Goal: Transaction & Acquisition: Download file/media

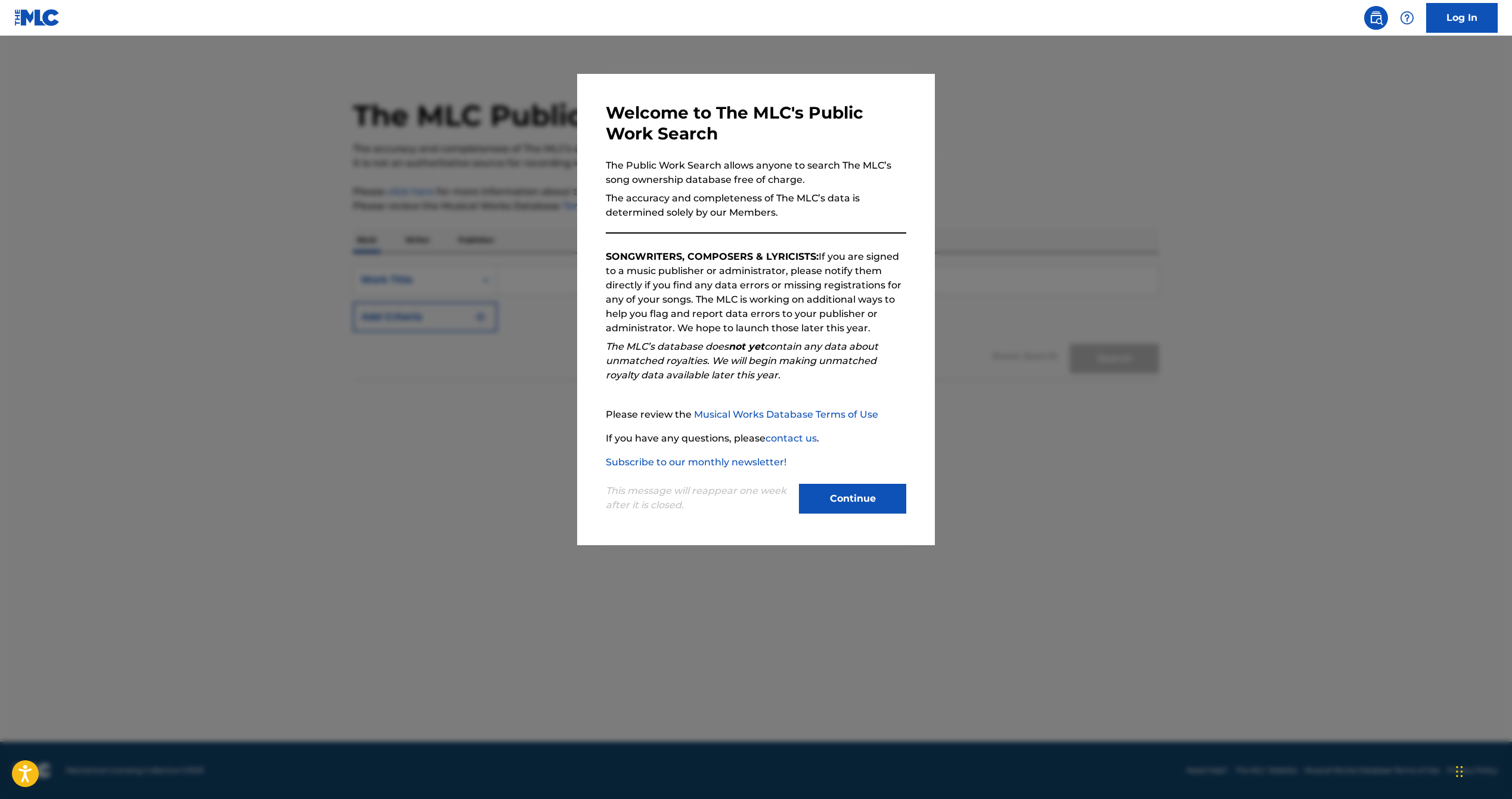
click at [838, 497] on button "Continue" at bounding box center [852, 499] width 107 height 29
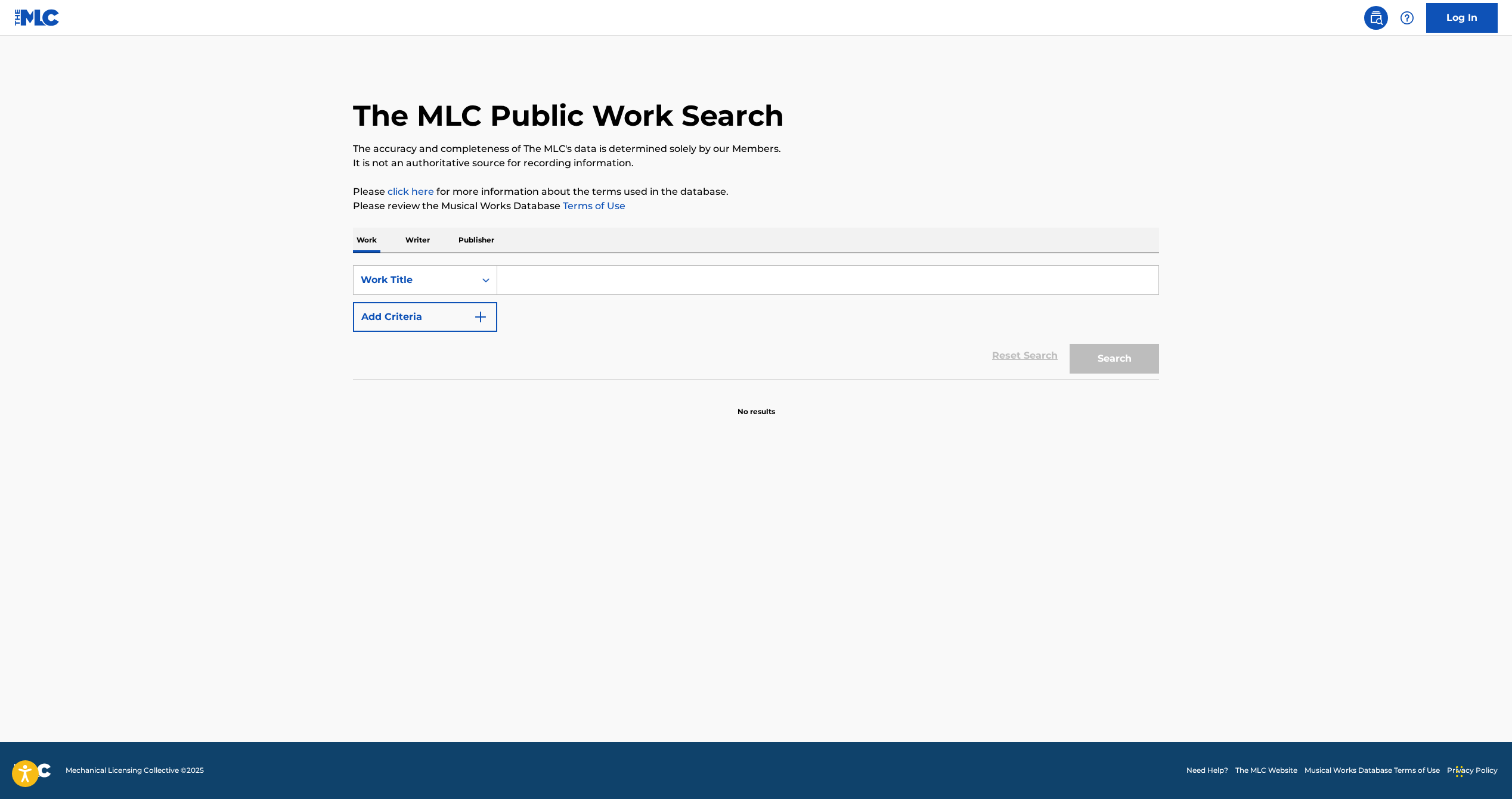
click at [632, 287] on input "Search Form" at bounding box center [827, 280] width 661 height 28
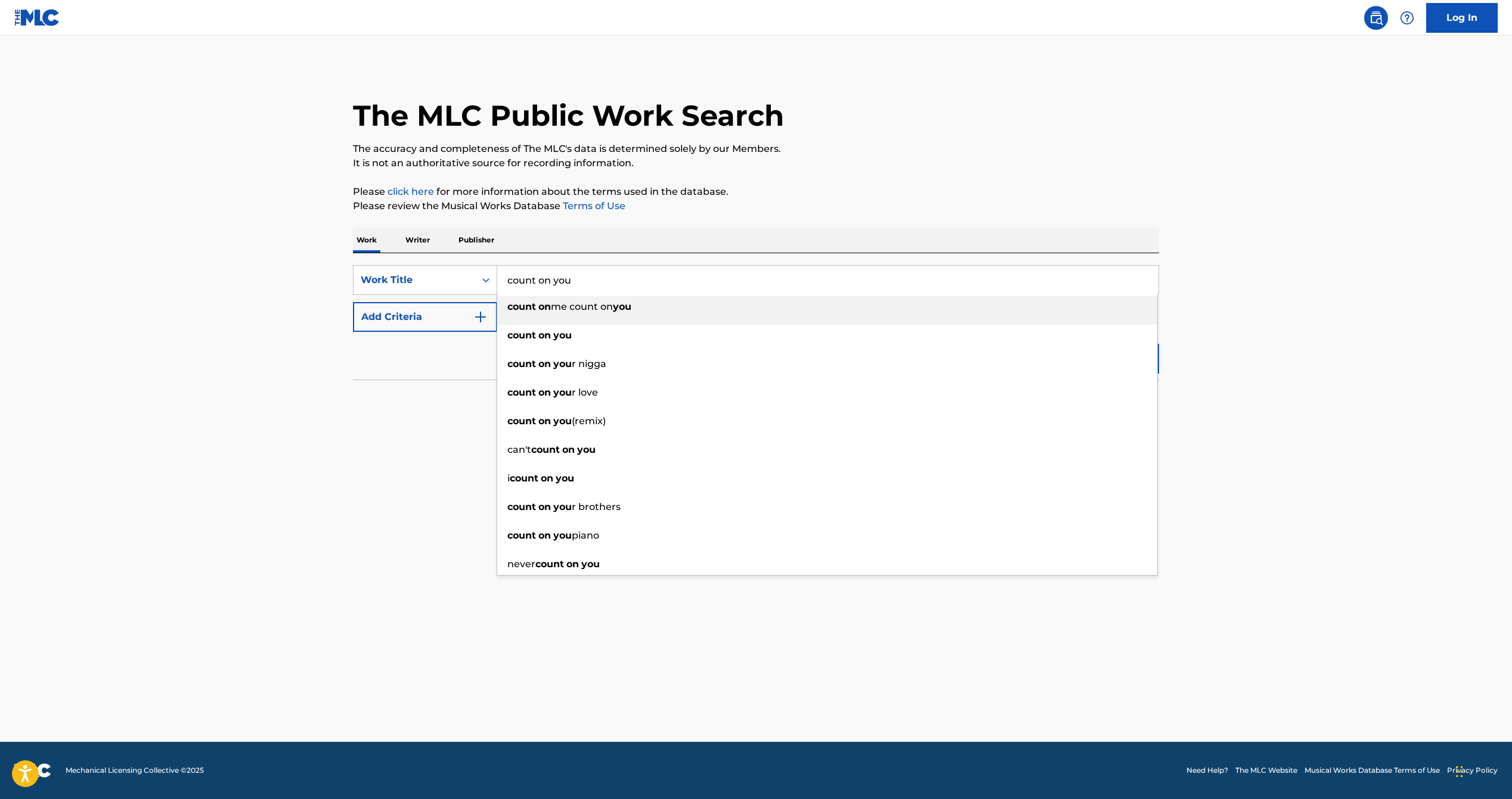
type input "count on you"
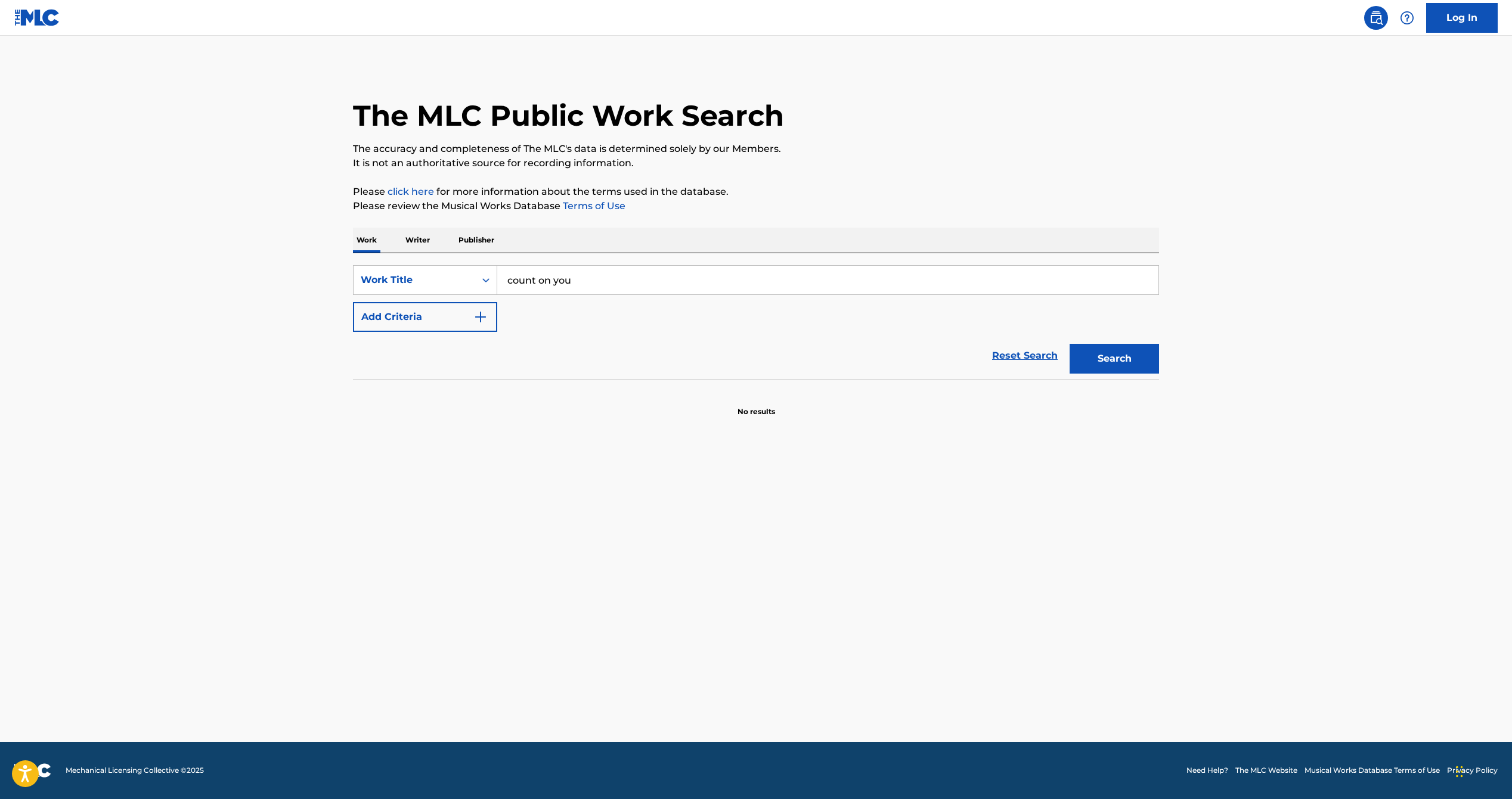
click at [422, 309] on button "Add Criteria" at bounding box center [424, 317] width 144 height 29
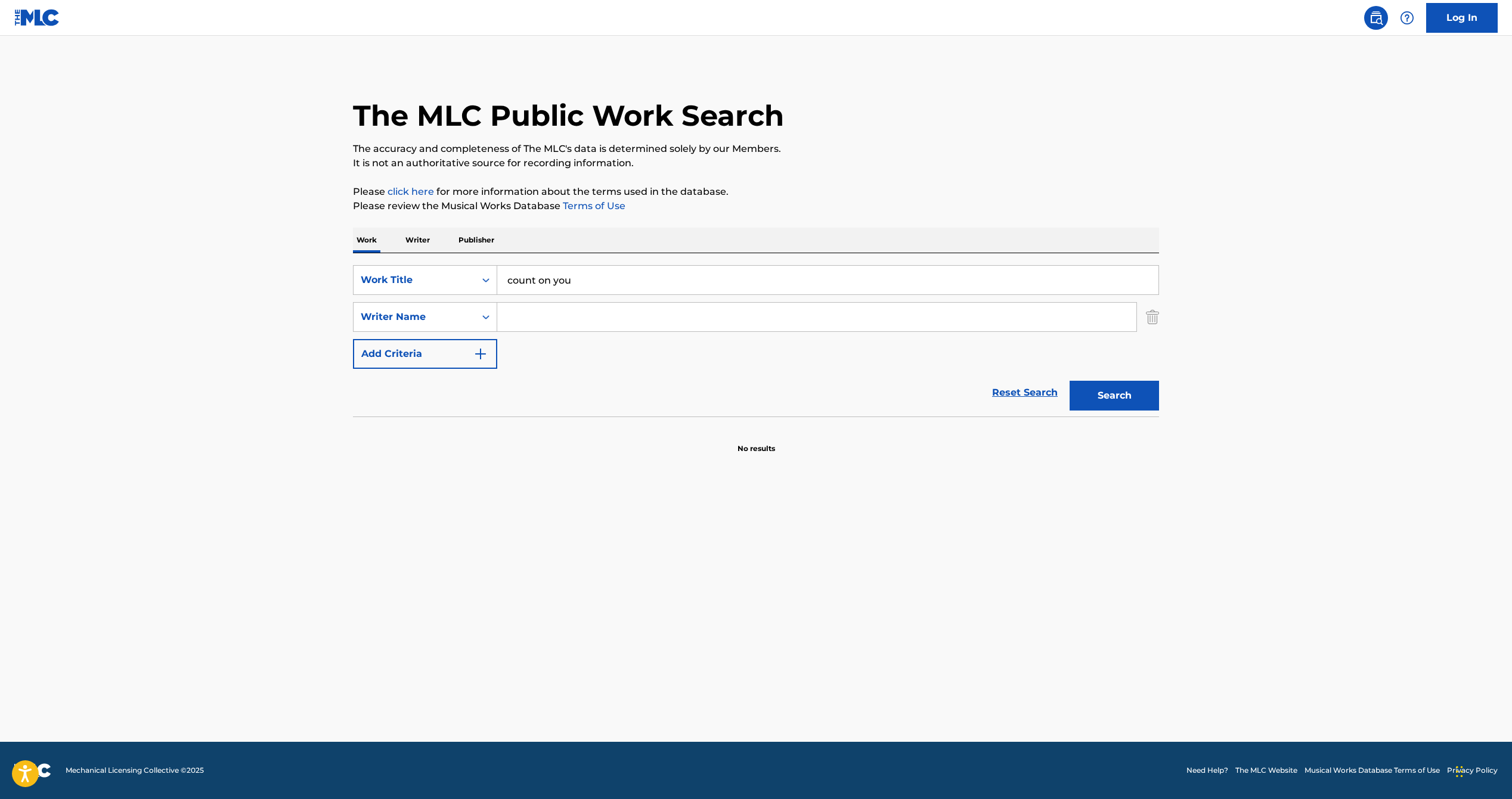
click at [536, 316] on input "Search Form" at bounding box center [816, 316] width 639 height 28
type input "principle"
click at [1069, 381] on button "Search" at bounding box center [1113, 396] width 89 height 29
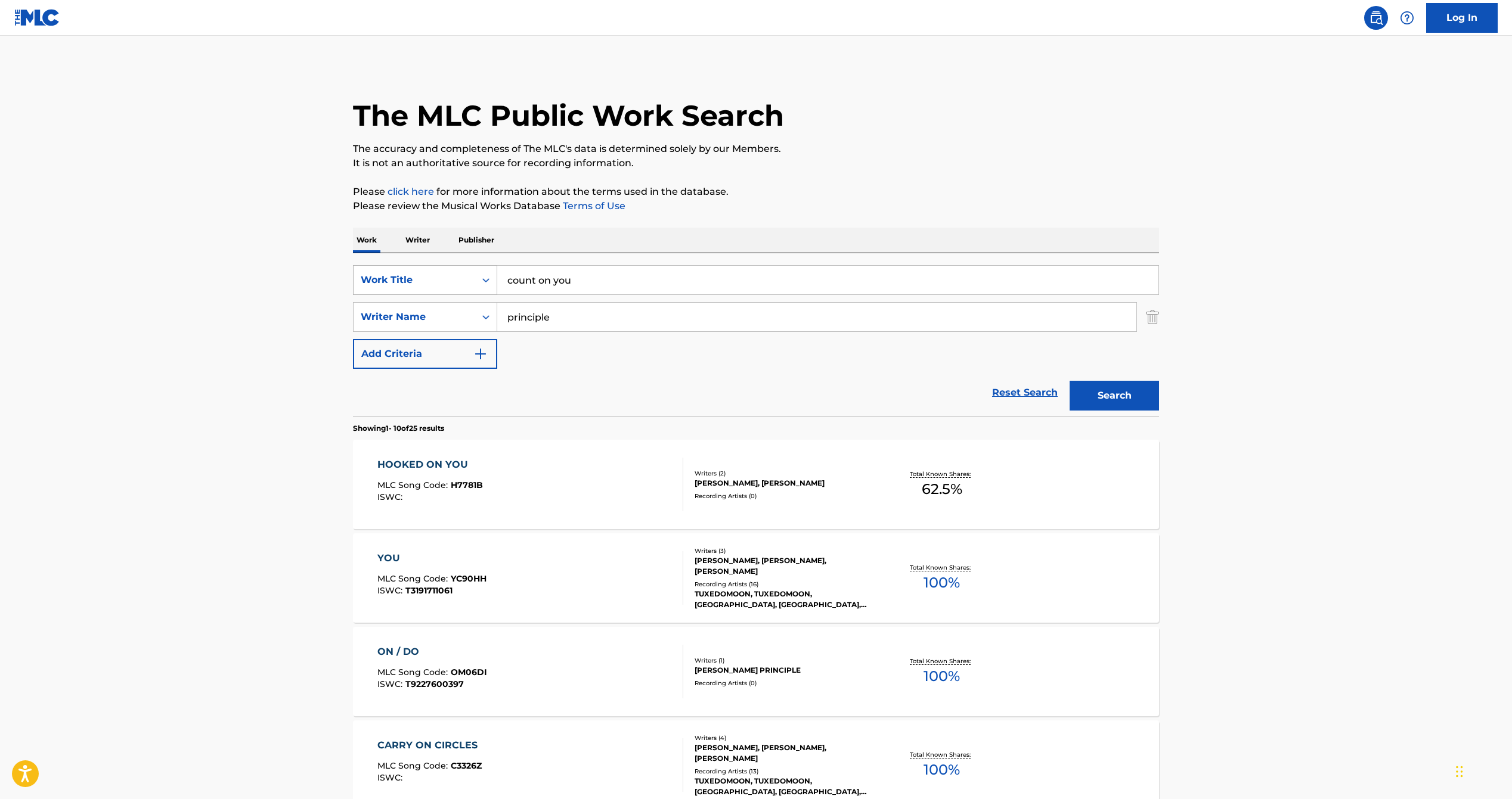
click at [410, 272] on div "Work Title" at bounding box center [414, 280] width 122 height 23
drag, startPoint x: 421, startPoint y: 309, endPoint x: 432, endPoint y: 309, distance: 11.0
click at [426, 309] on div "MLC Song Code" at bounding box center [425, 310] width 143 height 29
drag, startPoint x: 561, startPoint y: 285, endPoint x: 549, endPoint y: 285, distance: 12.0
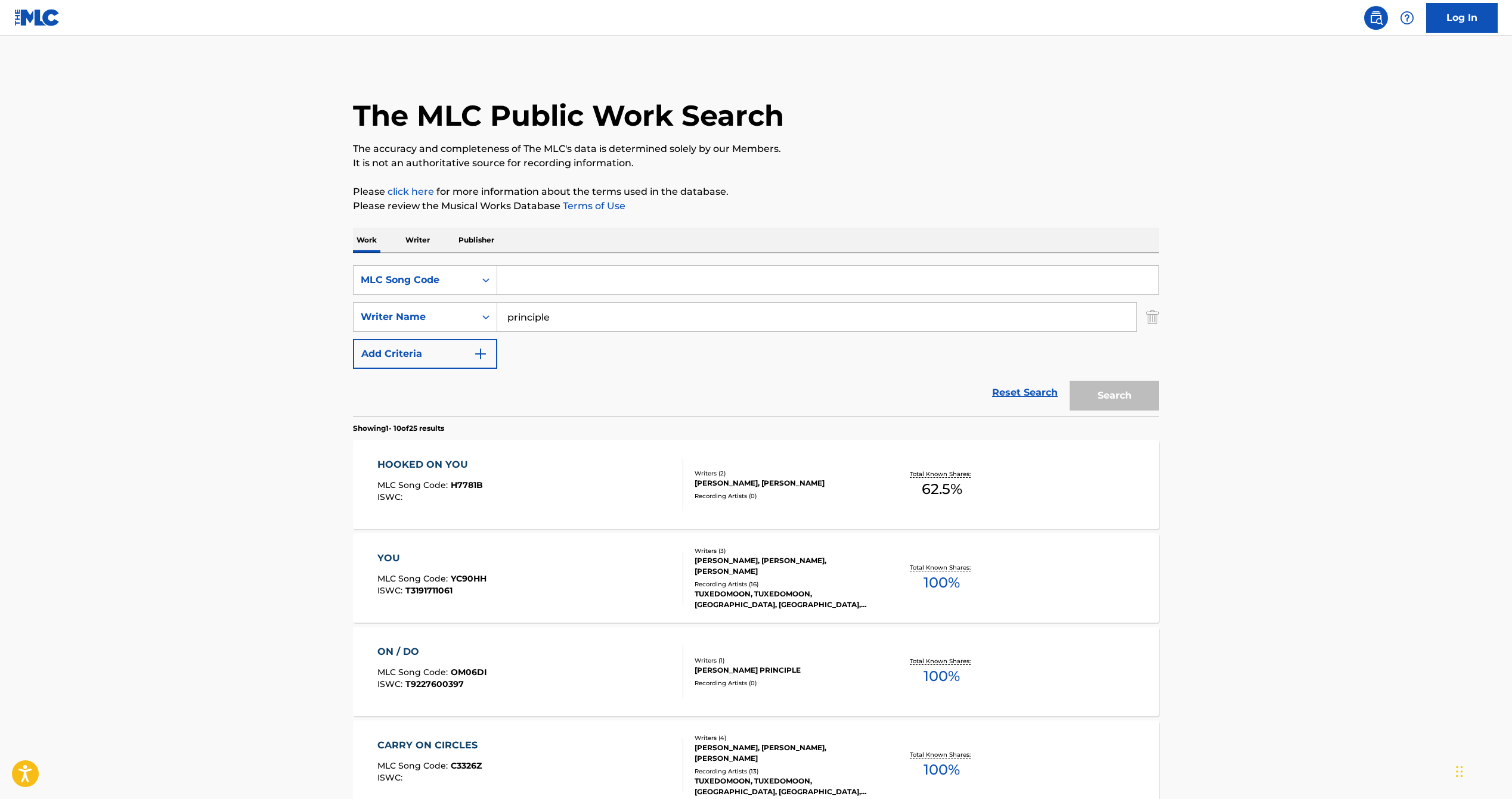
click at [549, 285] on input "Search Form" at bounding box center [827, 280] width 661 height 28
type input "CA68P4"
type input "\"
click at [1106, 389] on button "Search" at bounding box center [1113, 396] width 89 height 29
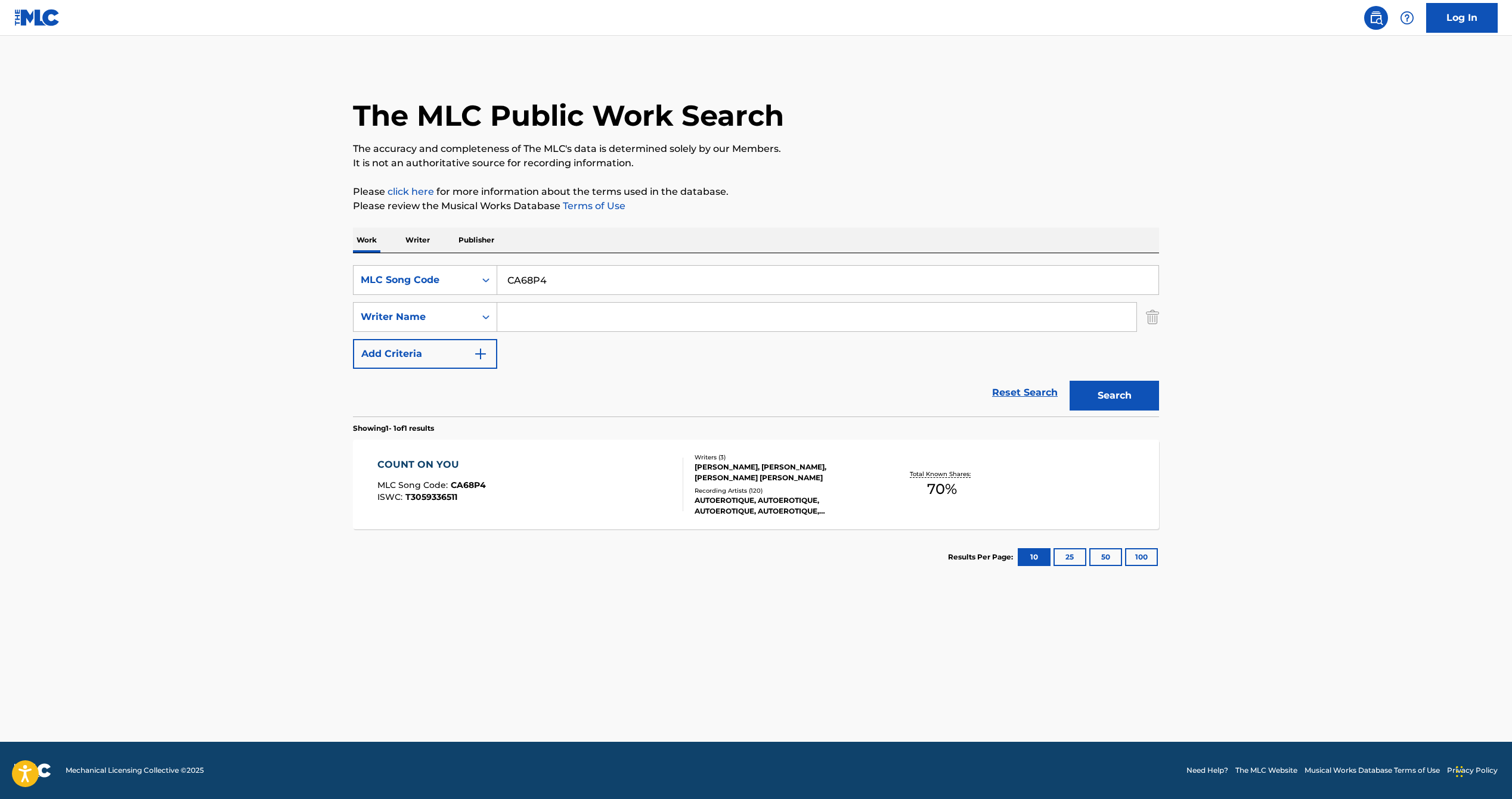
click at [946, 488] on span "70 %" at bounding box center [942, 490] width 29 height 22
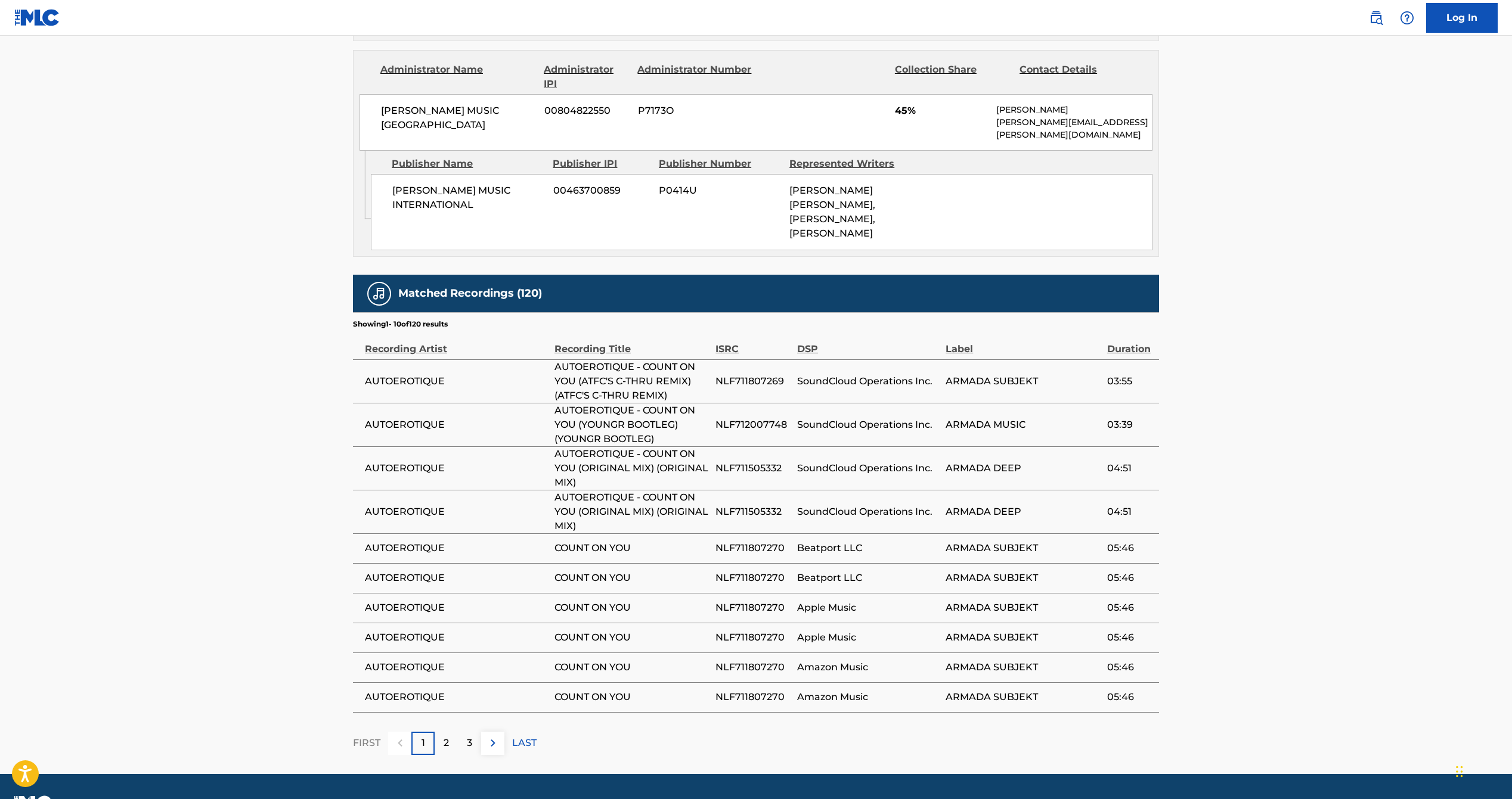
scroll to position [825, 0]
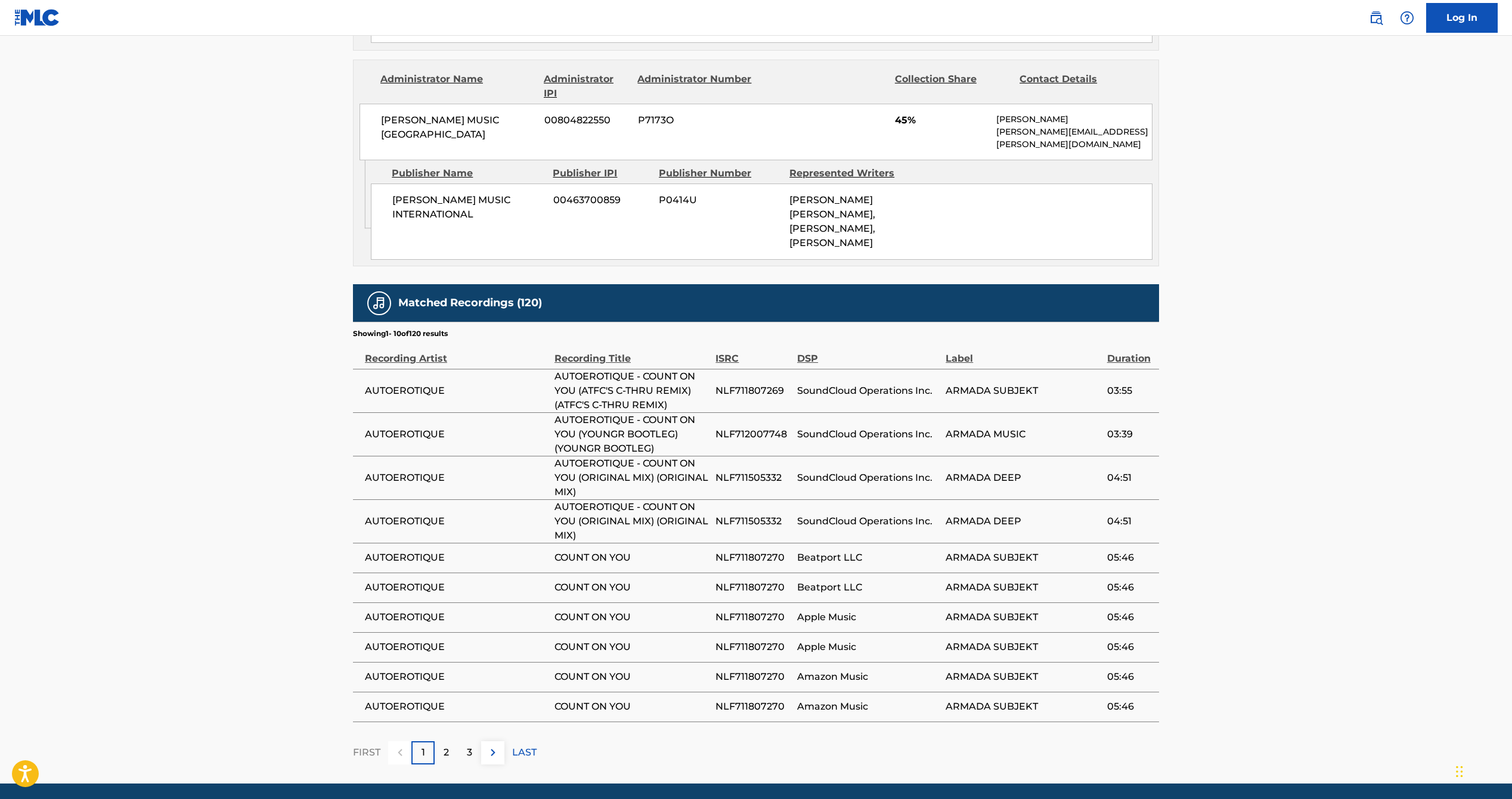
click at [494, 746] on img at bounding box center [493, 753] width 15 height 15
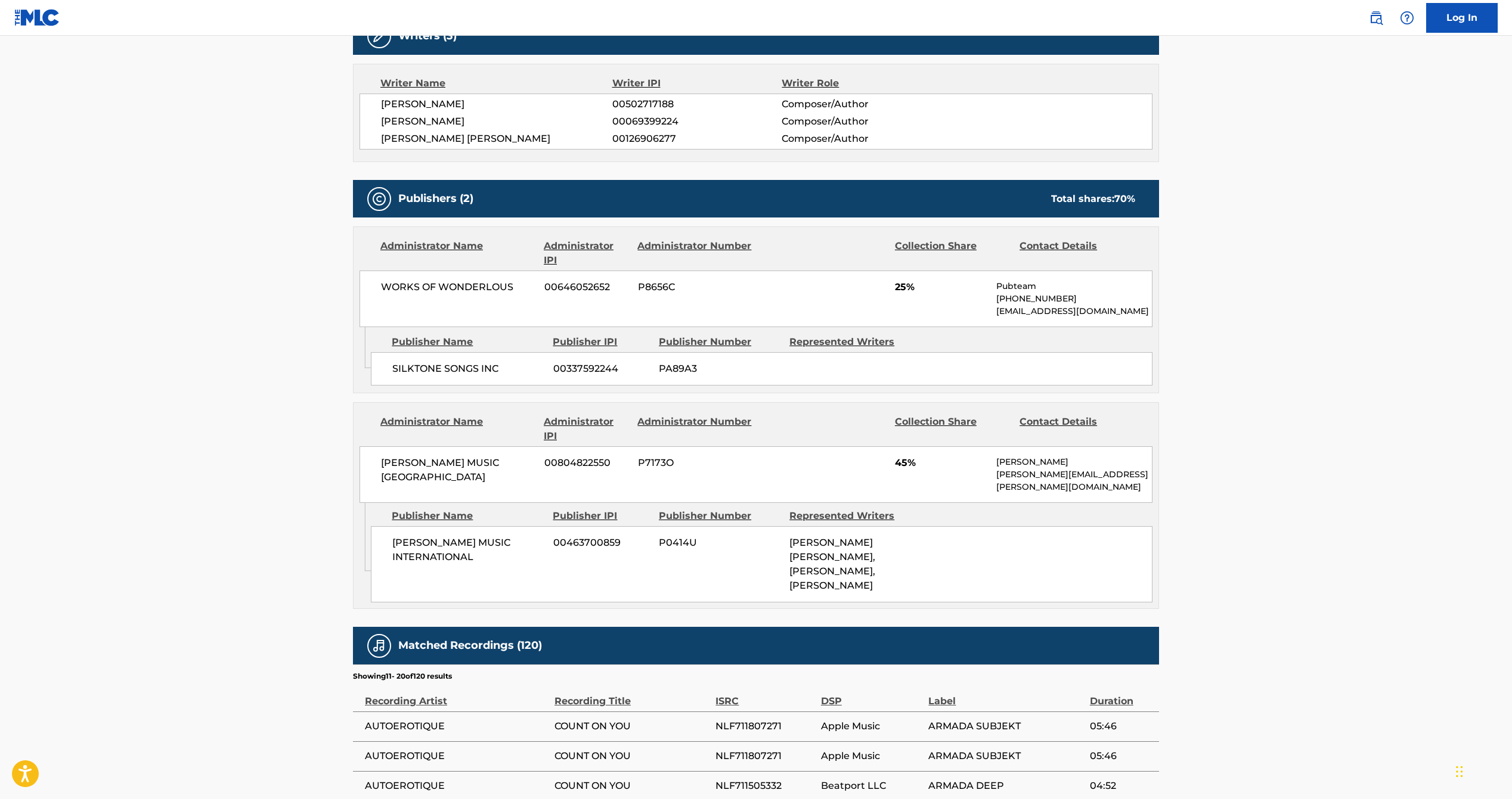
scroll to position [782, 0]
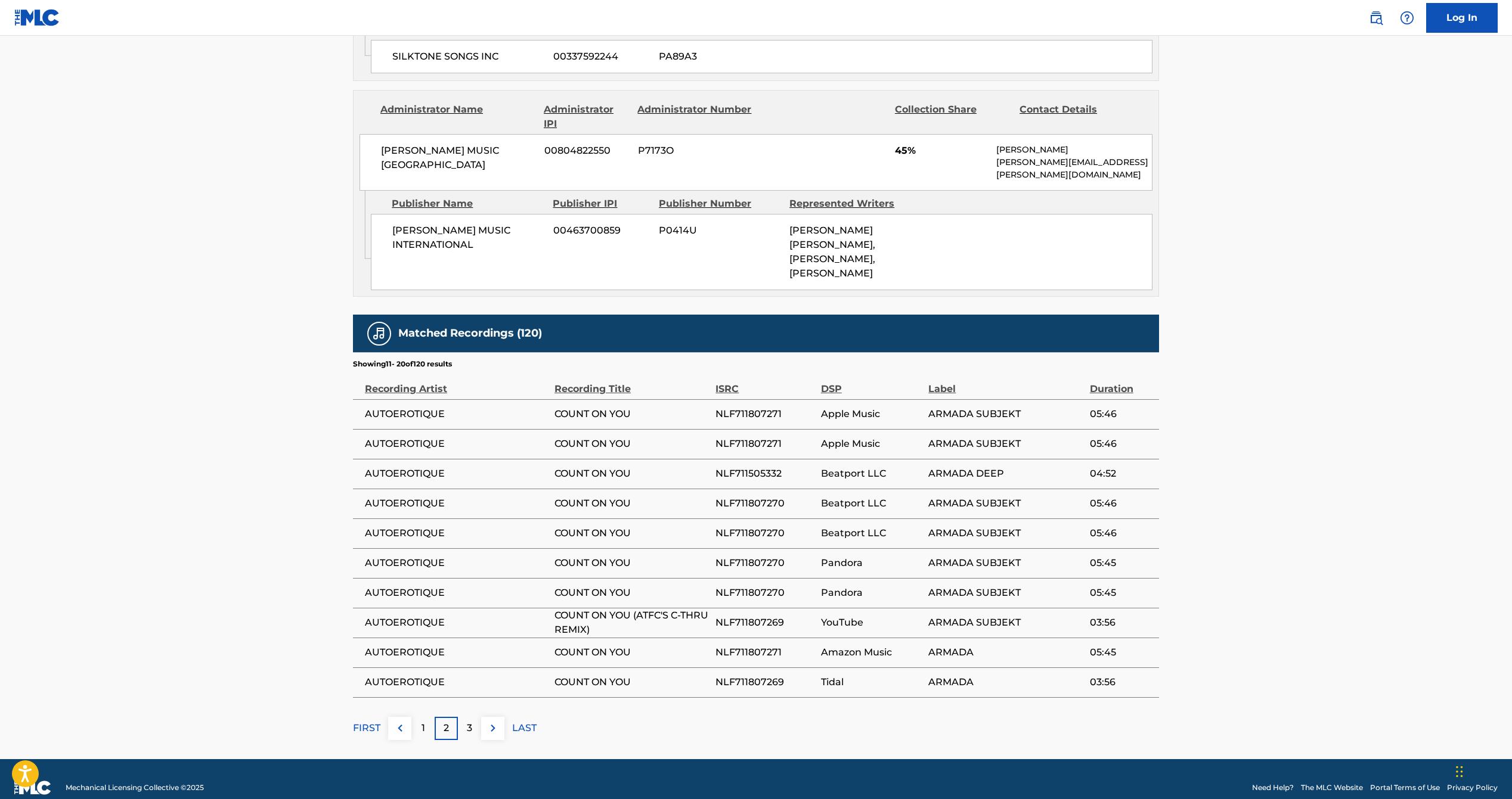
click at [497, 721] on img at bounding box center [493, 728] width 15 height 15
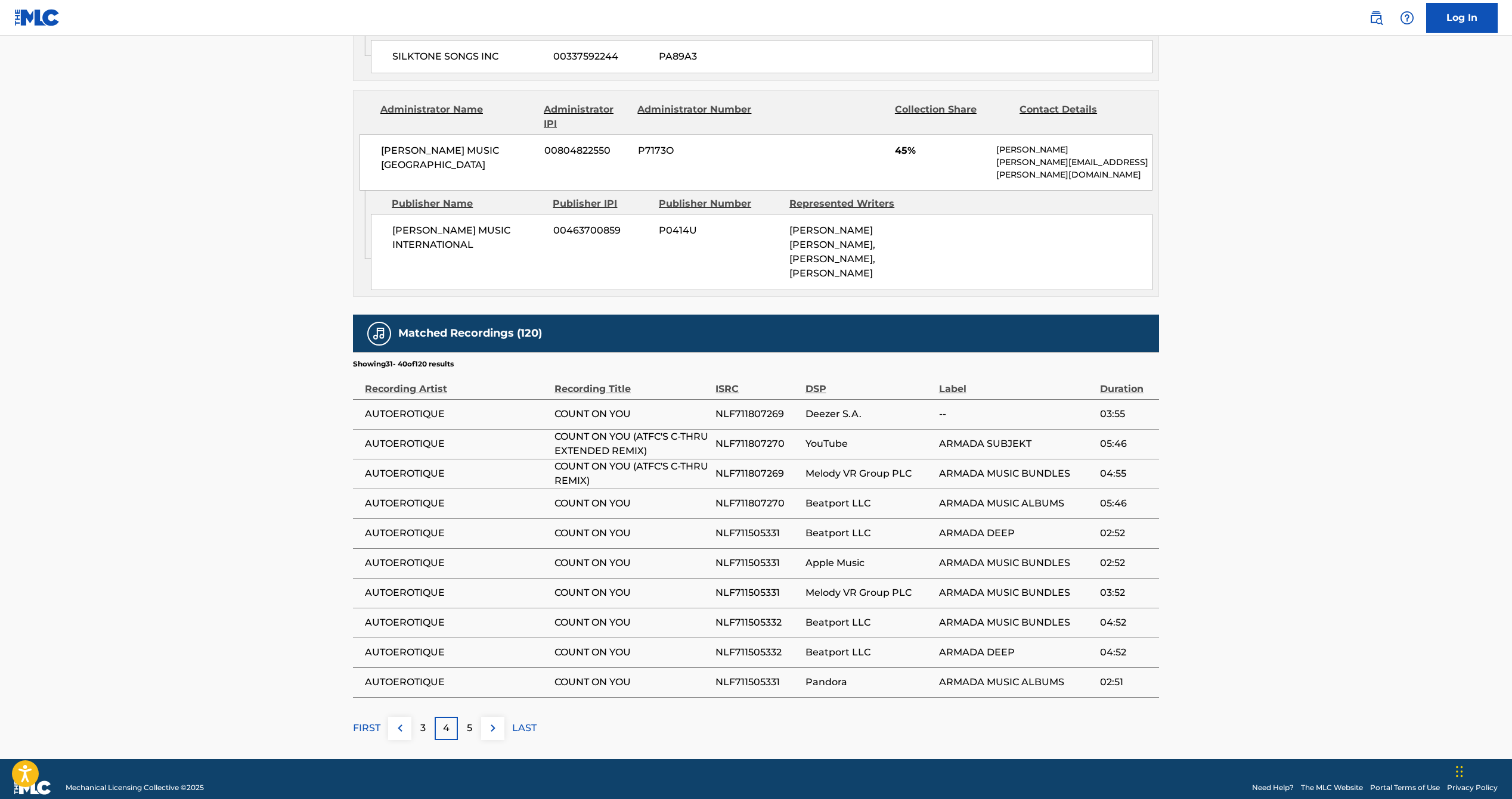
click at [497, 721] on img at bounding box center [493, 728] width 15 height 15
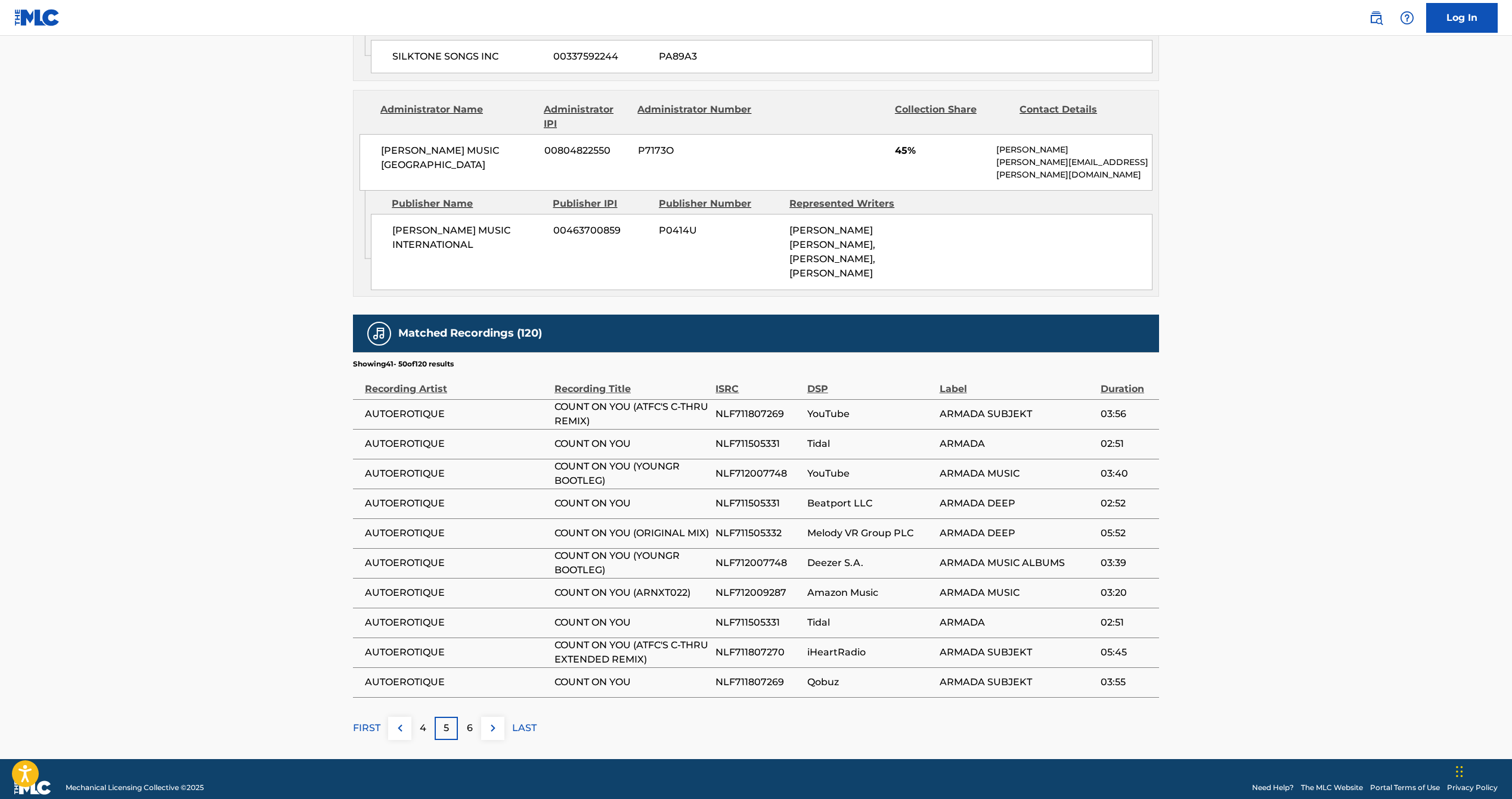
click at [497, 721] on img at bounding box center [493, 728] width 15 height 15
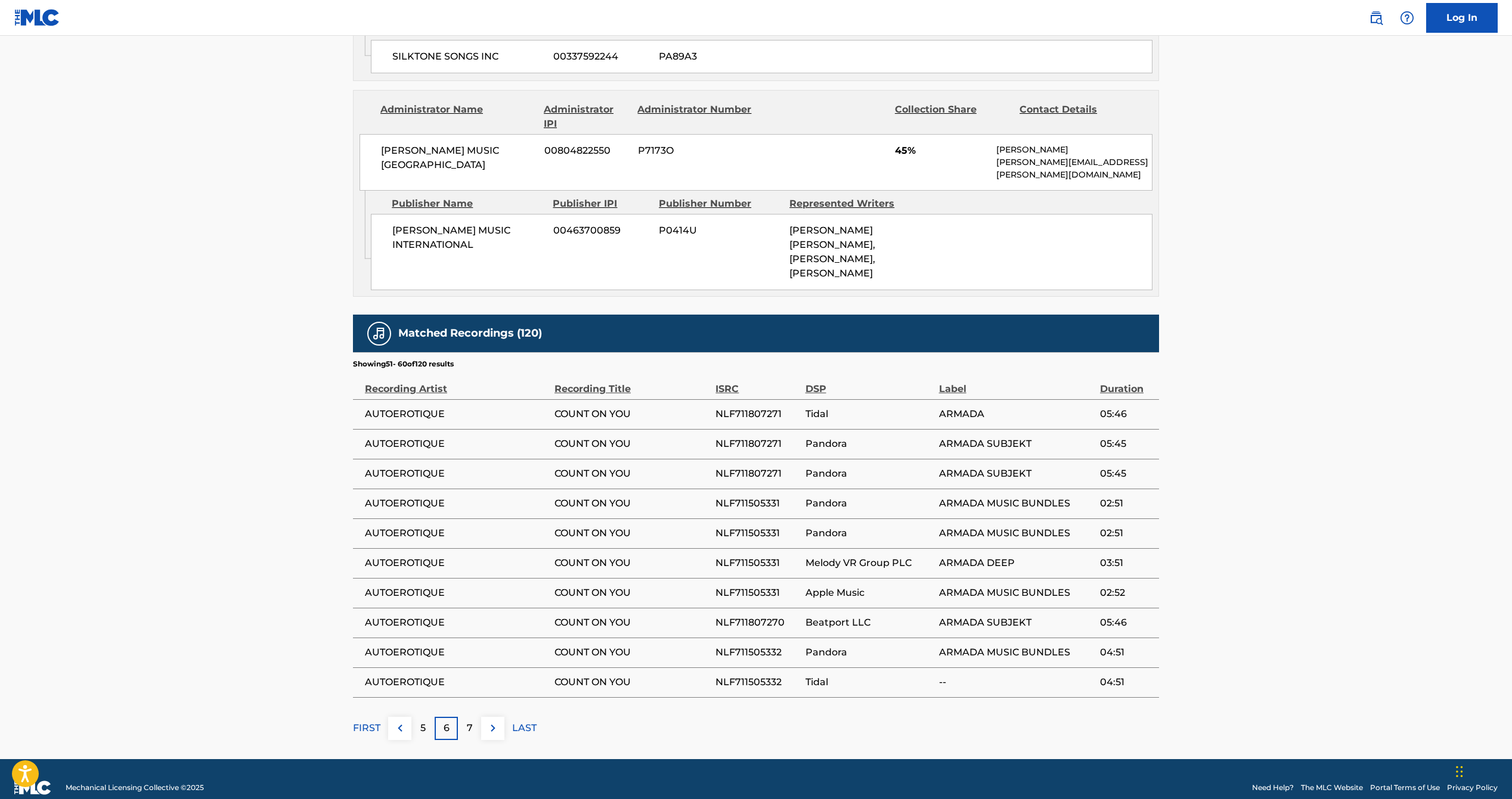
click at [497, 721] on img at bounding box center [493, 728] width 15 height 15
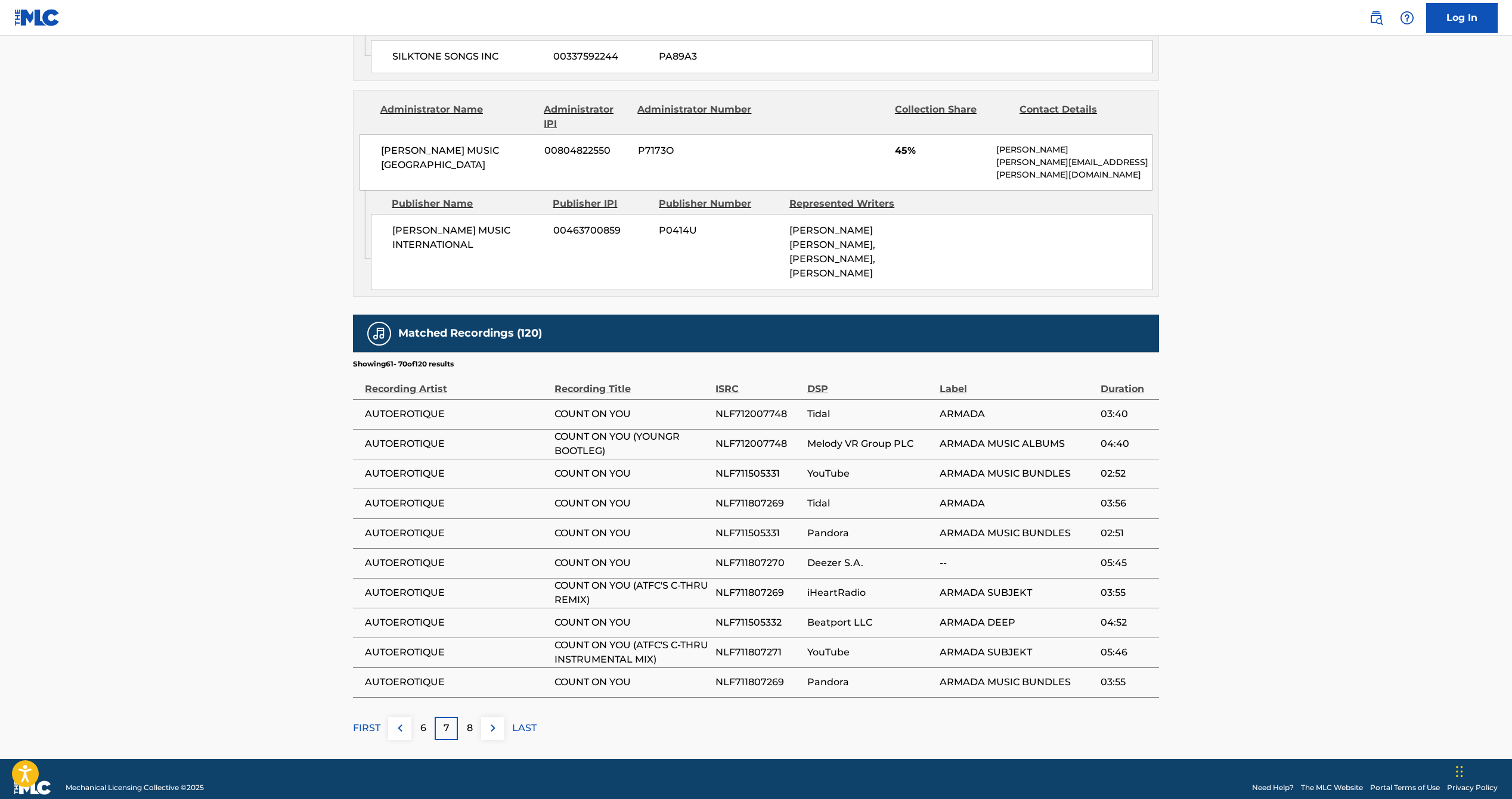
click at [497, 721] on img at bounding box center [493, 728] width 15 height 15
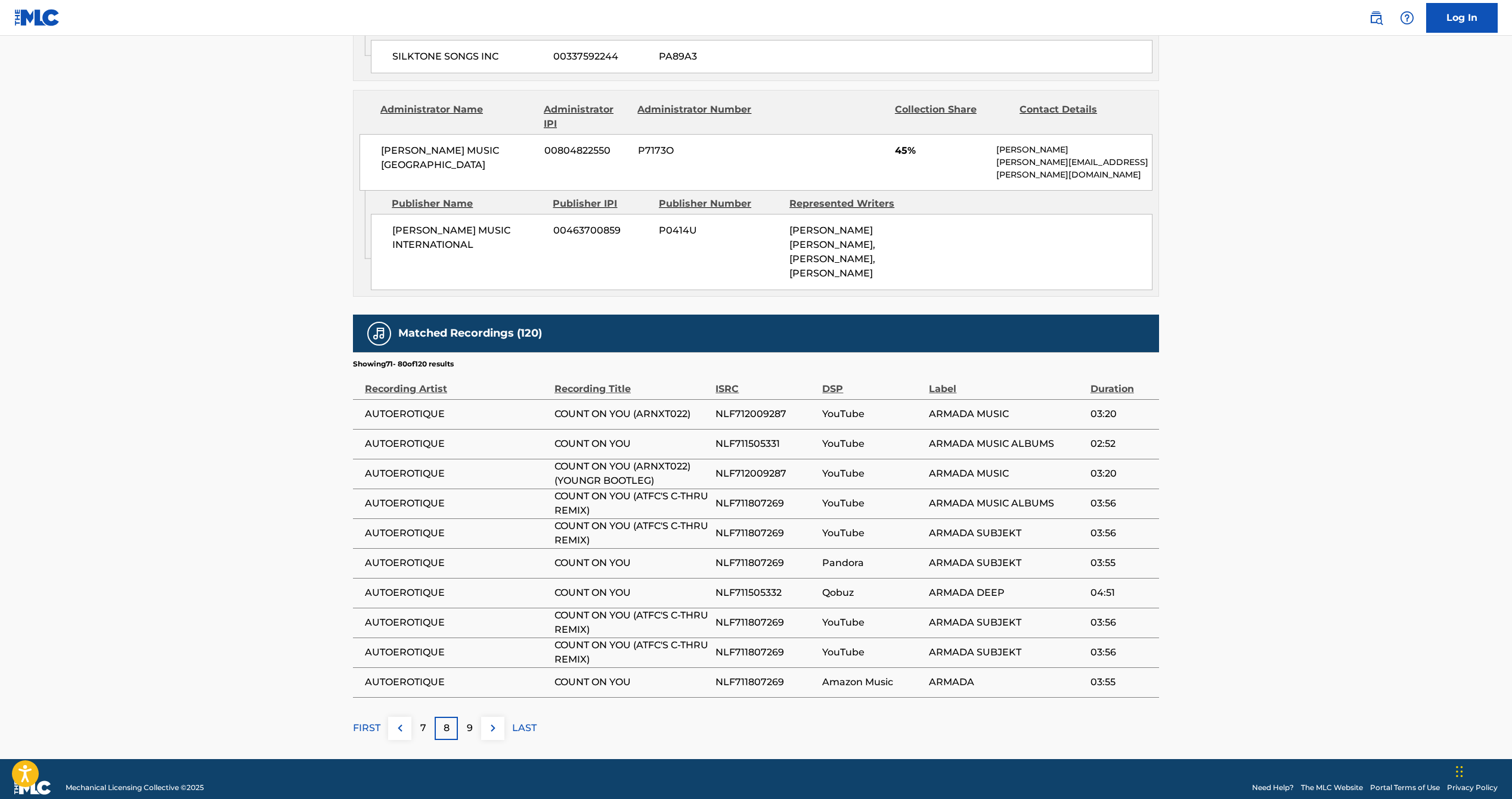
click at [497, 721] on img at bounding box center [493, 728] width 15 height 15
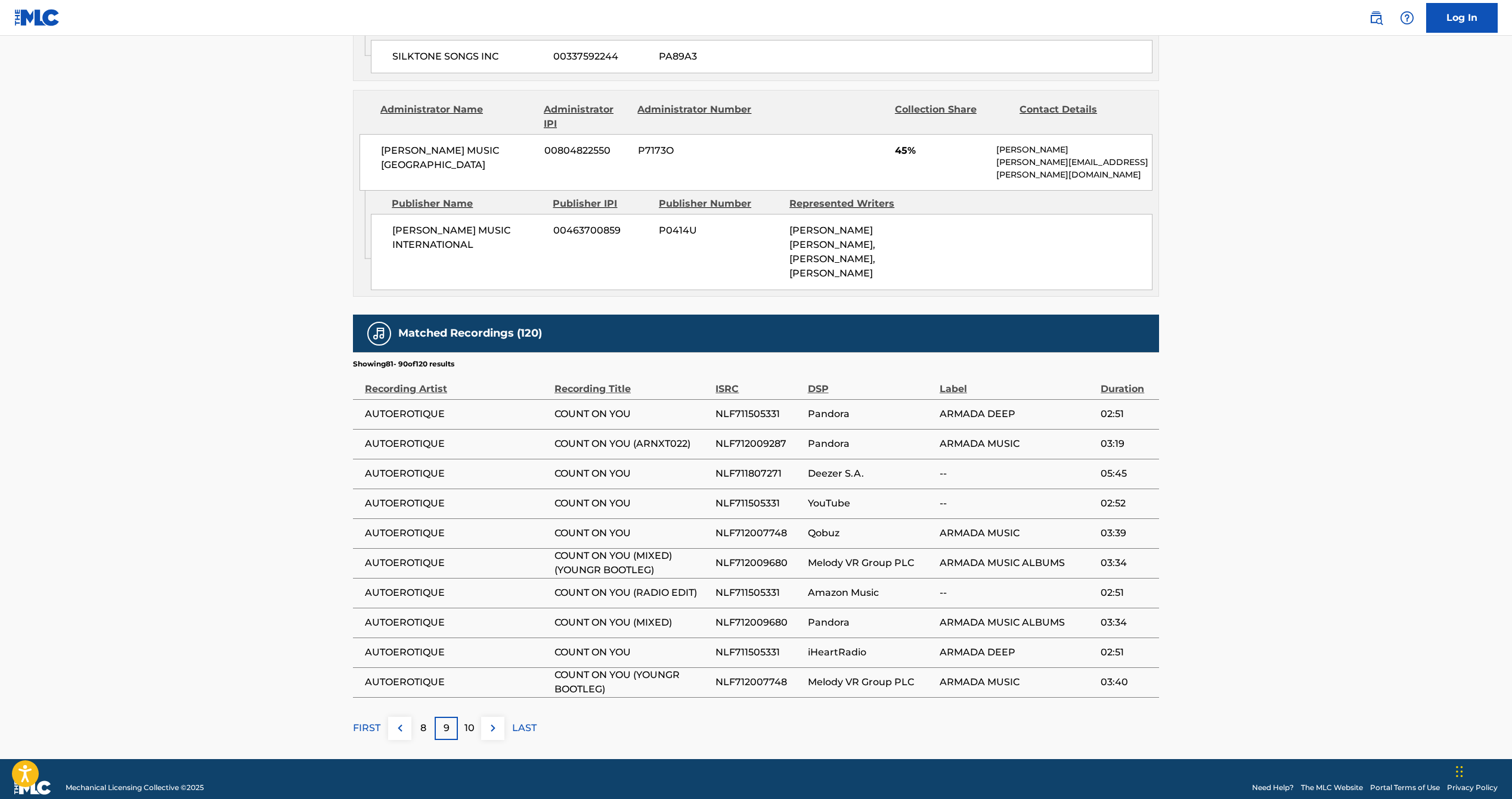
click at [497, 721] on img at bounding box center [493, 728] width 15 height 15
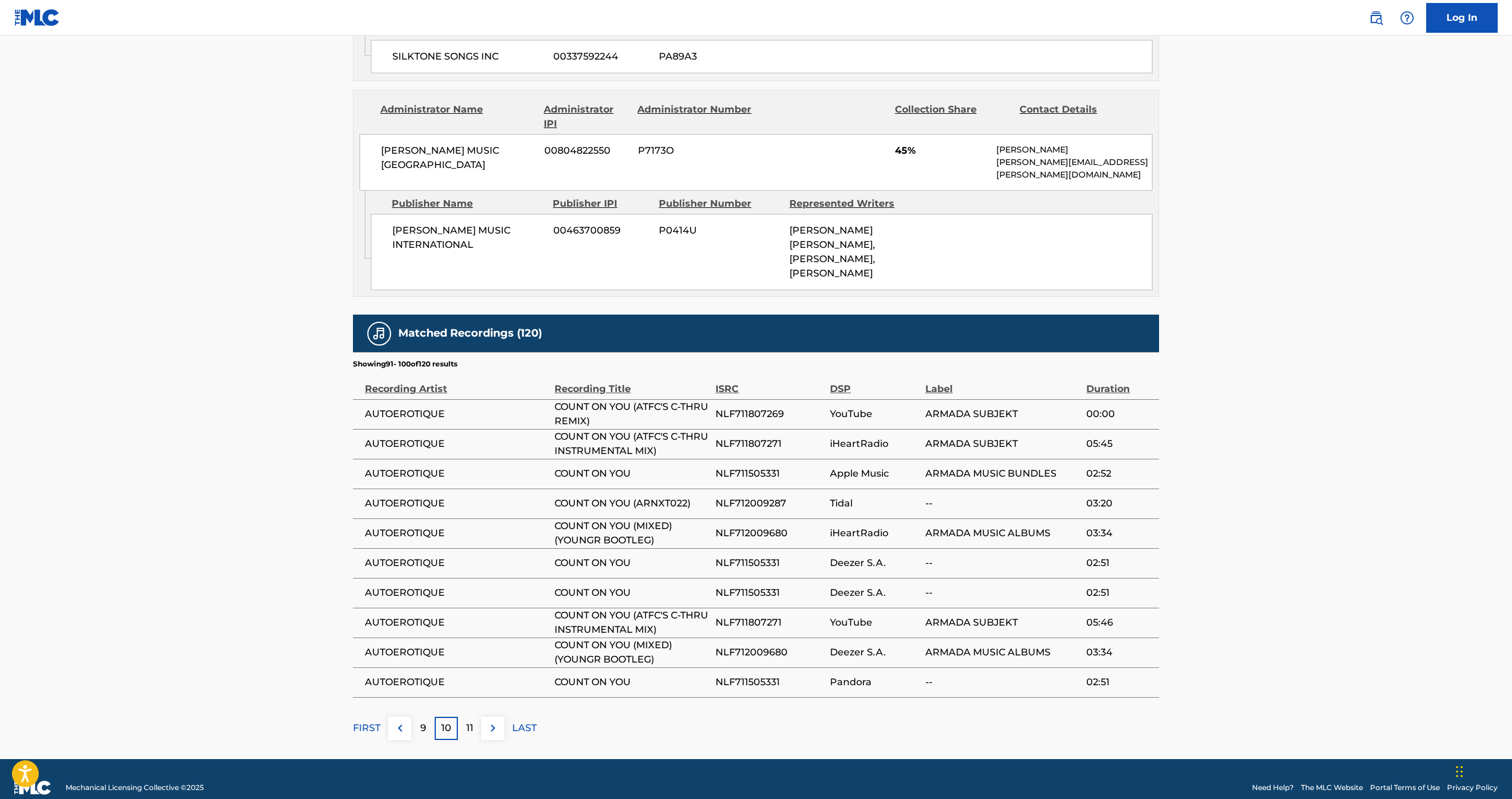
click at [497, 721] on img at bounding box center [493, 728] width 15 height 15
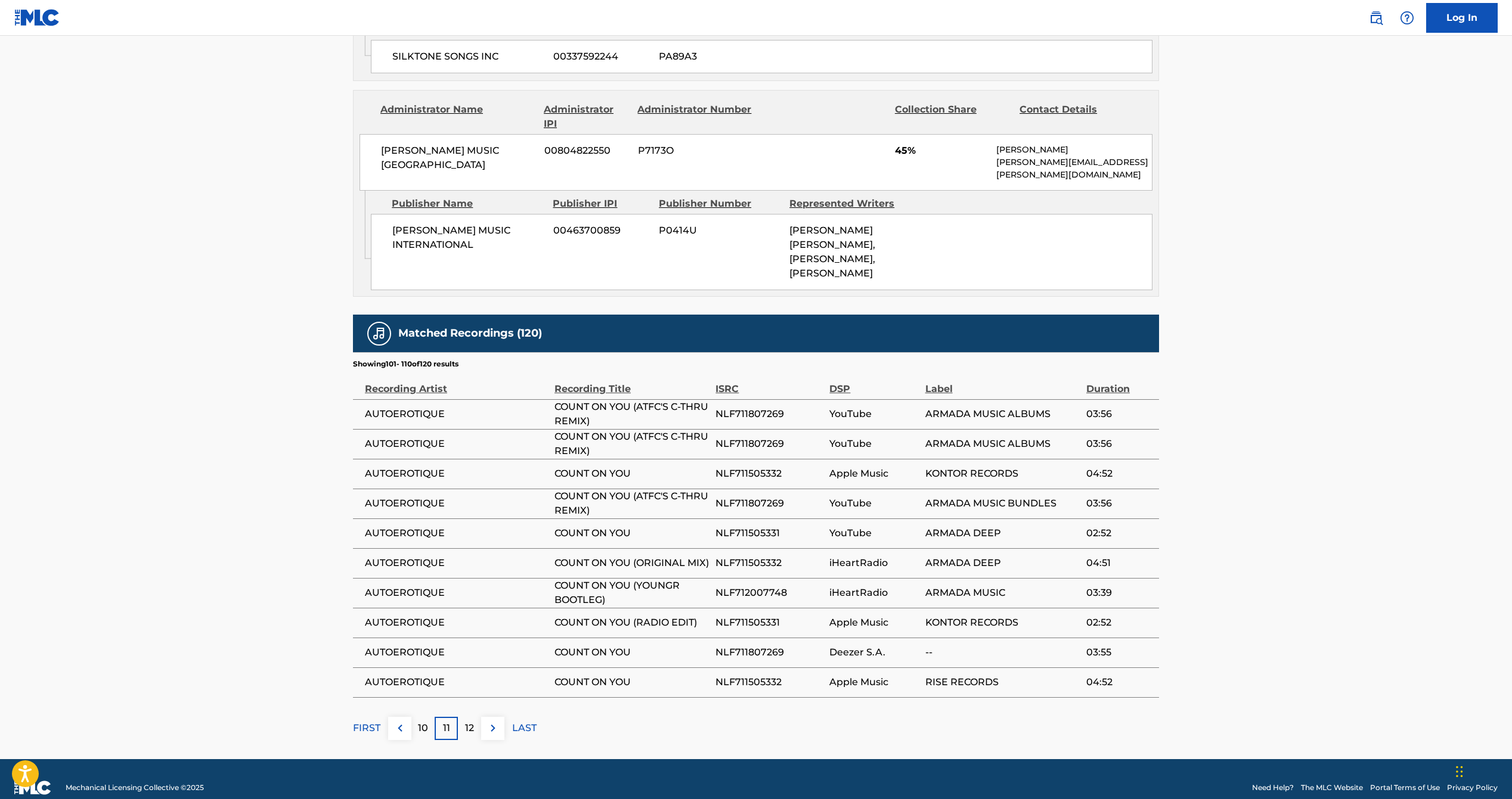
click at [497, 721] on img at bounding box center [493, 728] width 15 height 15
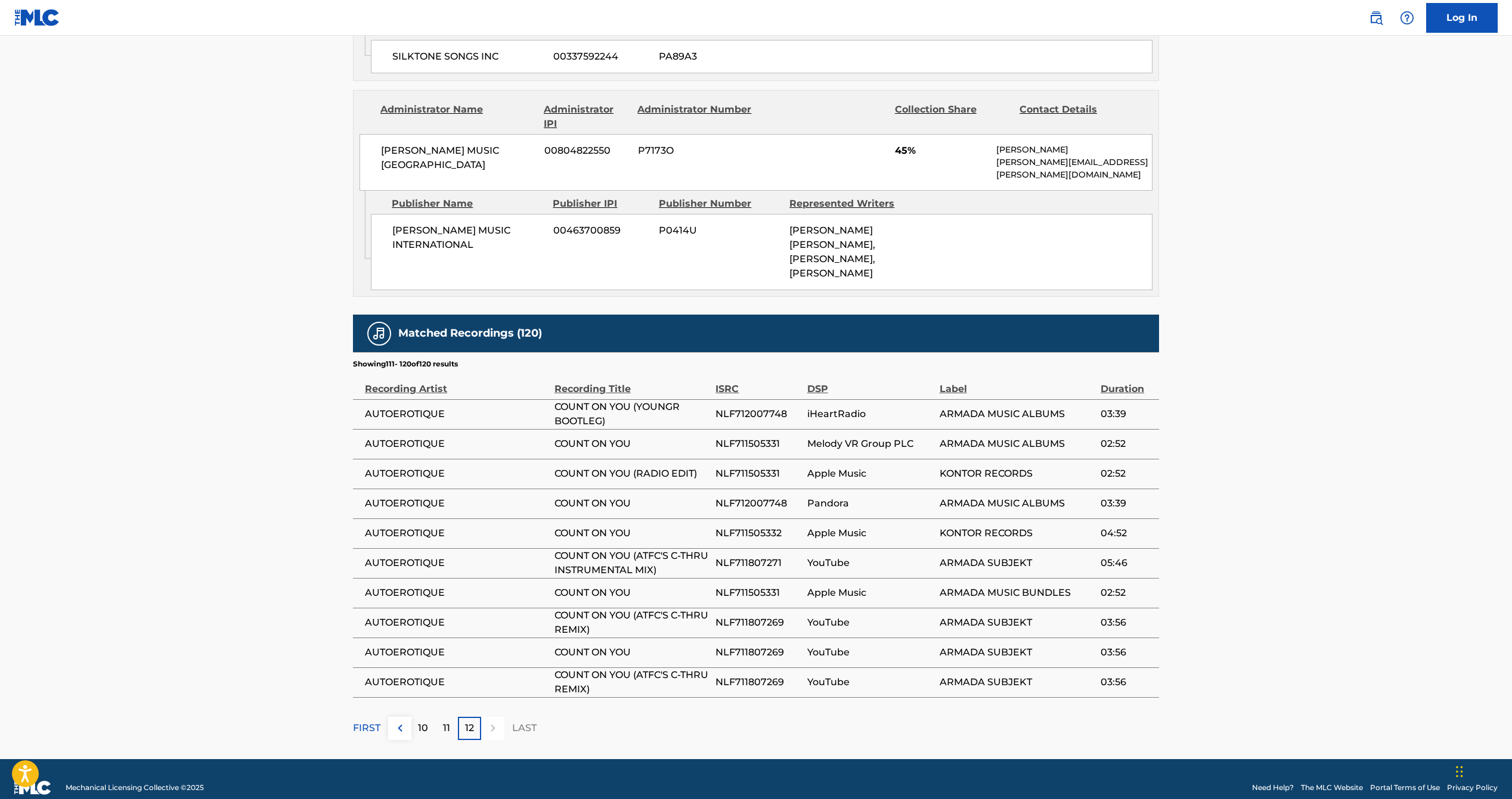
click at [497, 717] on div at bounding box center [493, 728] width 24 height 24
click at [373, 721] on p "FIRST" at bounding box center [366, 728] width 27 height 15
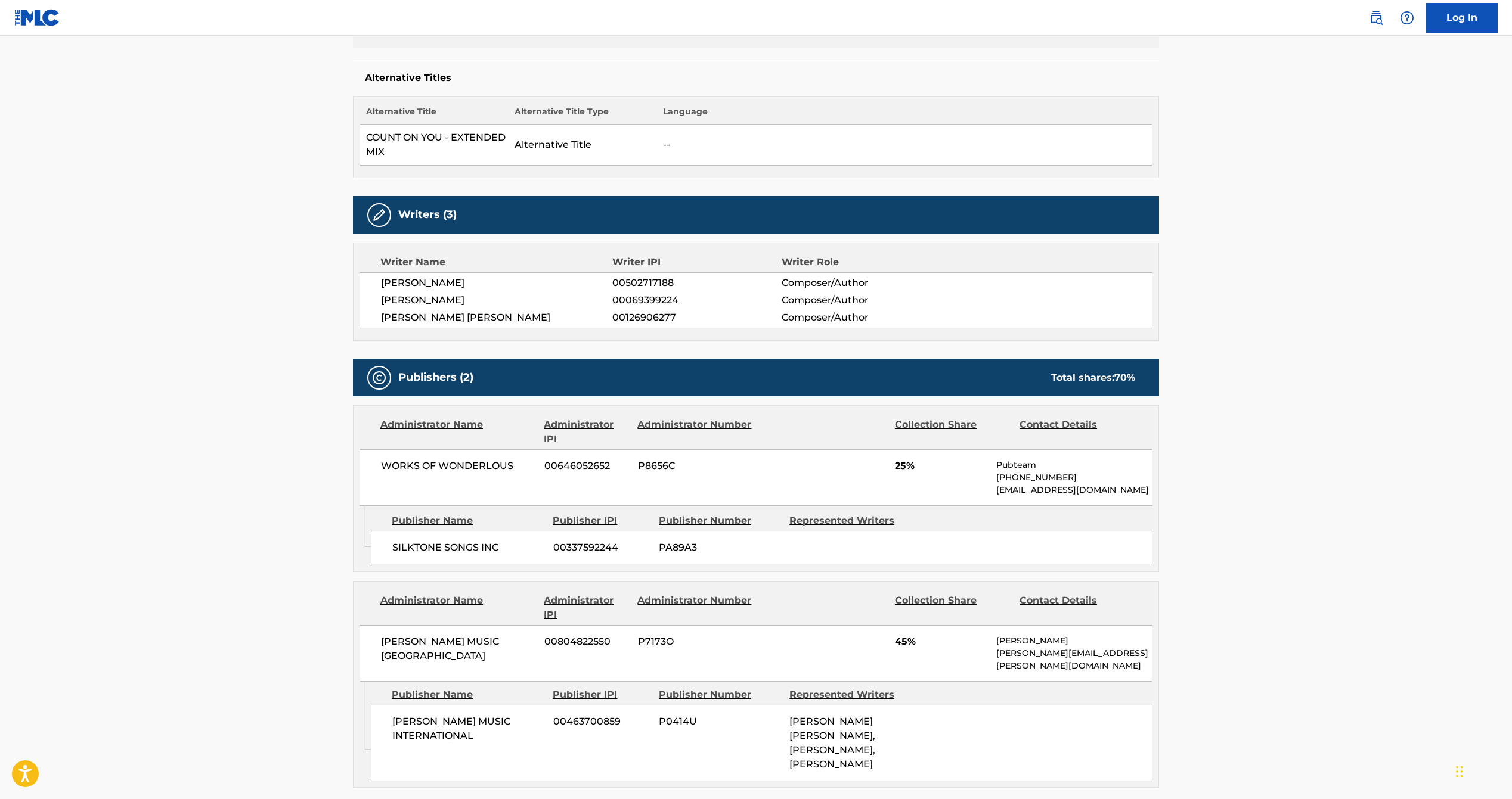
scroll to position [296, 0]
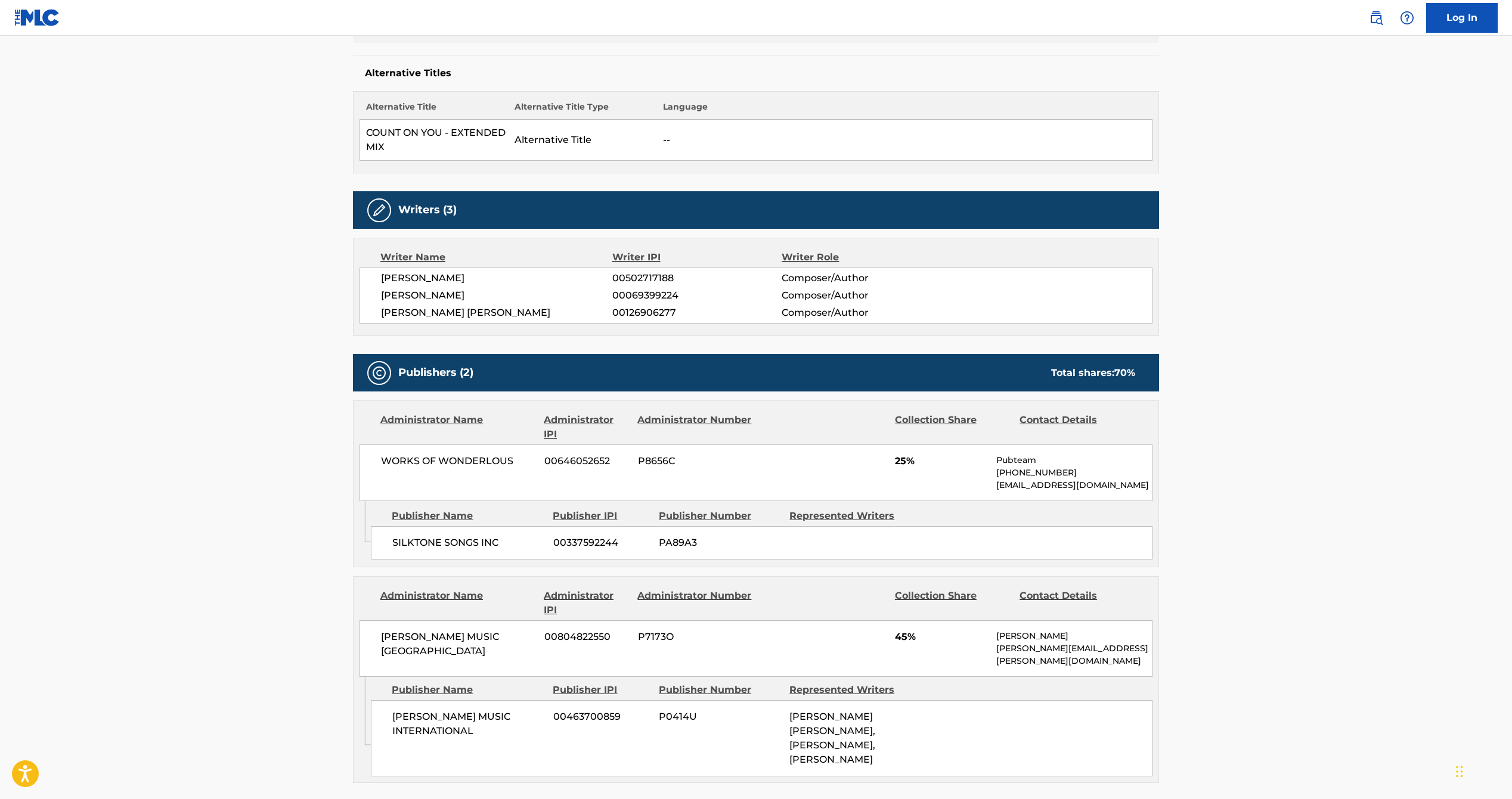
click at [1464, 14] on link "Log In" at bounding box center [1461, 18] width 72 height 29
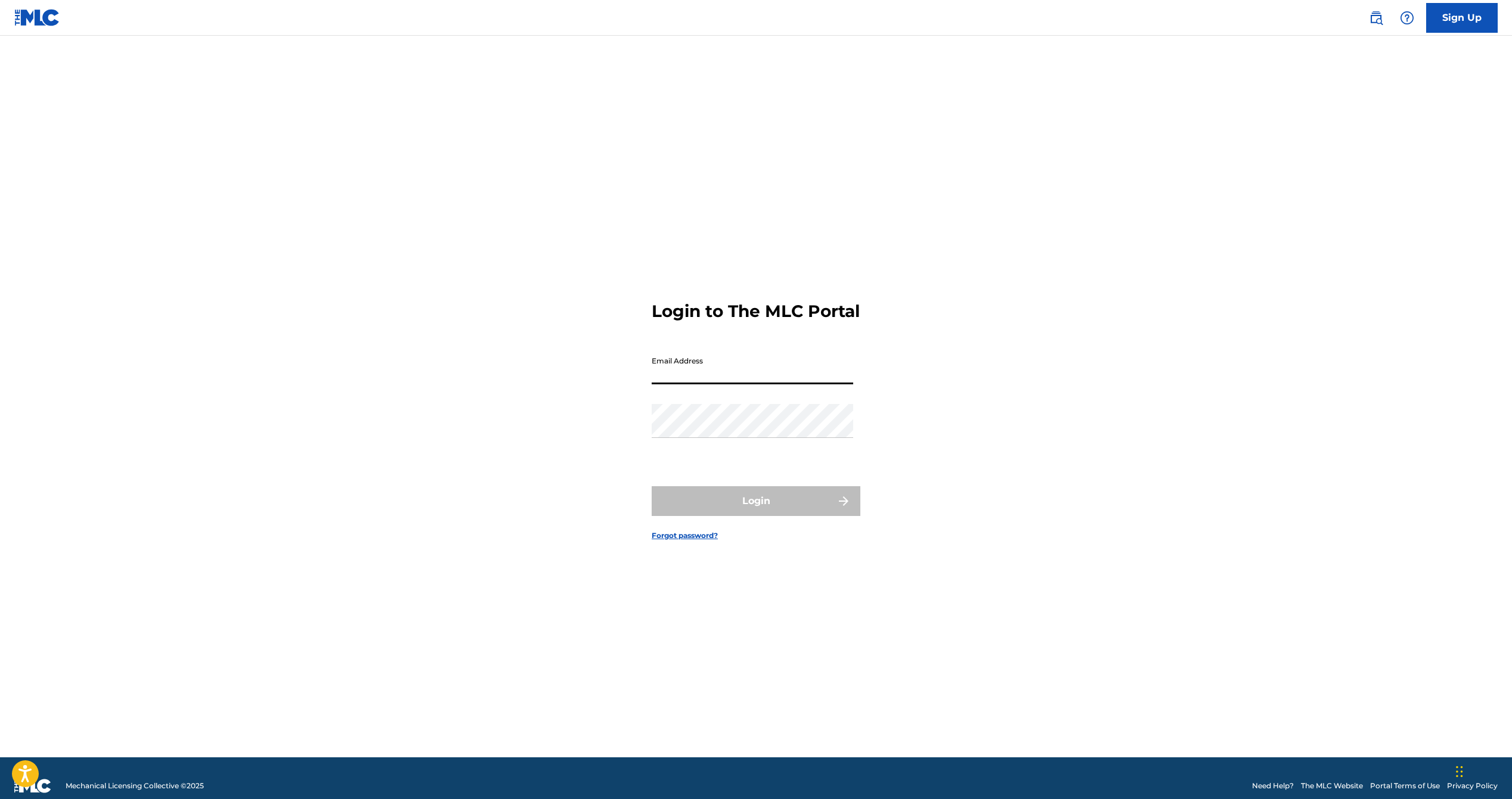
click at [694, 385] on input "Email Address" at bounding box center [752, 367] width 201 height 34
type input "[EMAIL_ADDRESS][DOMAIN_NAME]"
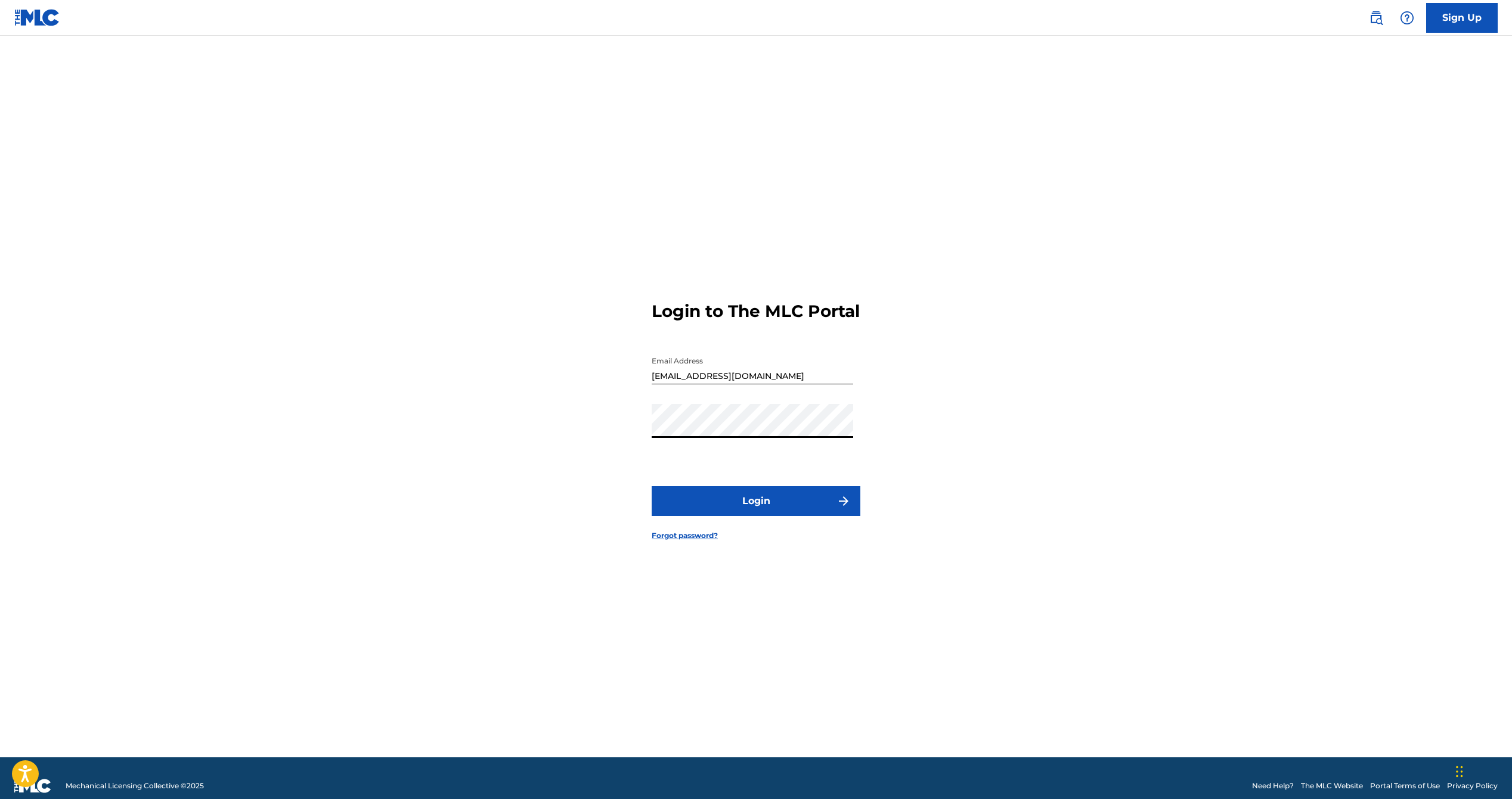
click at [652, 486] on button "Login" at bounding box center [756, 501] width 209 height 29
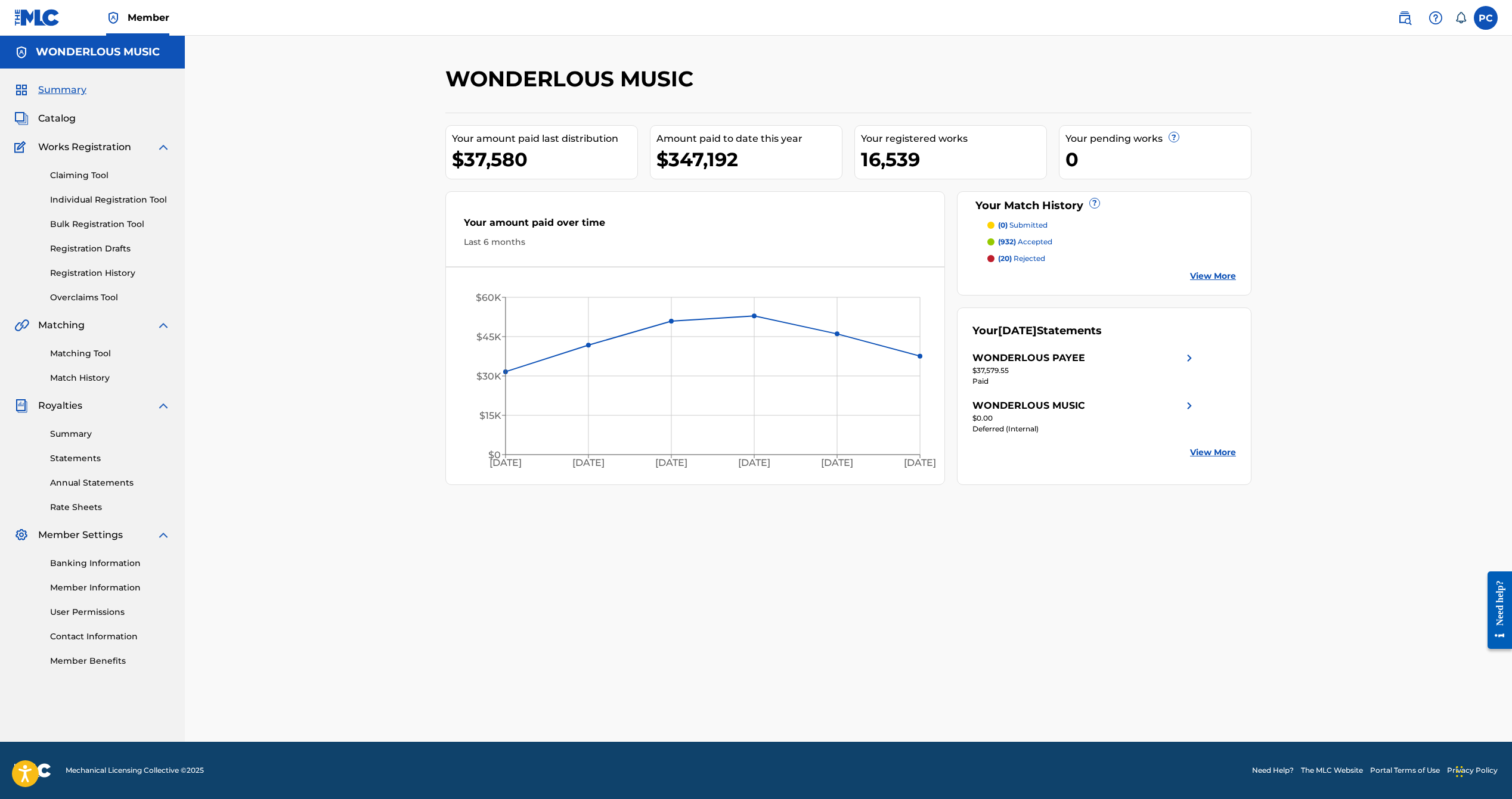
click at [66, 404] on span "Royalties" at bounding box center [60, 405] width 44 height 15
click at [66, 434] on link "Summary" at bounding box center [110, 434] width 121 height 13
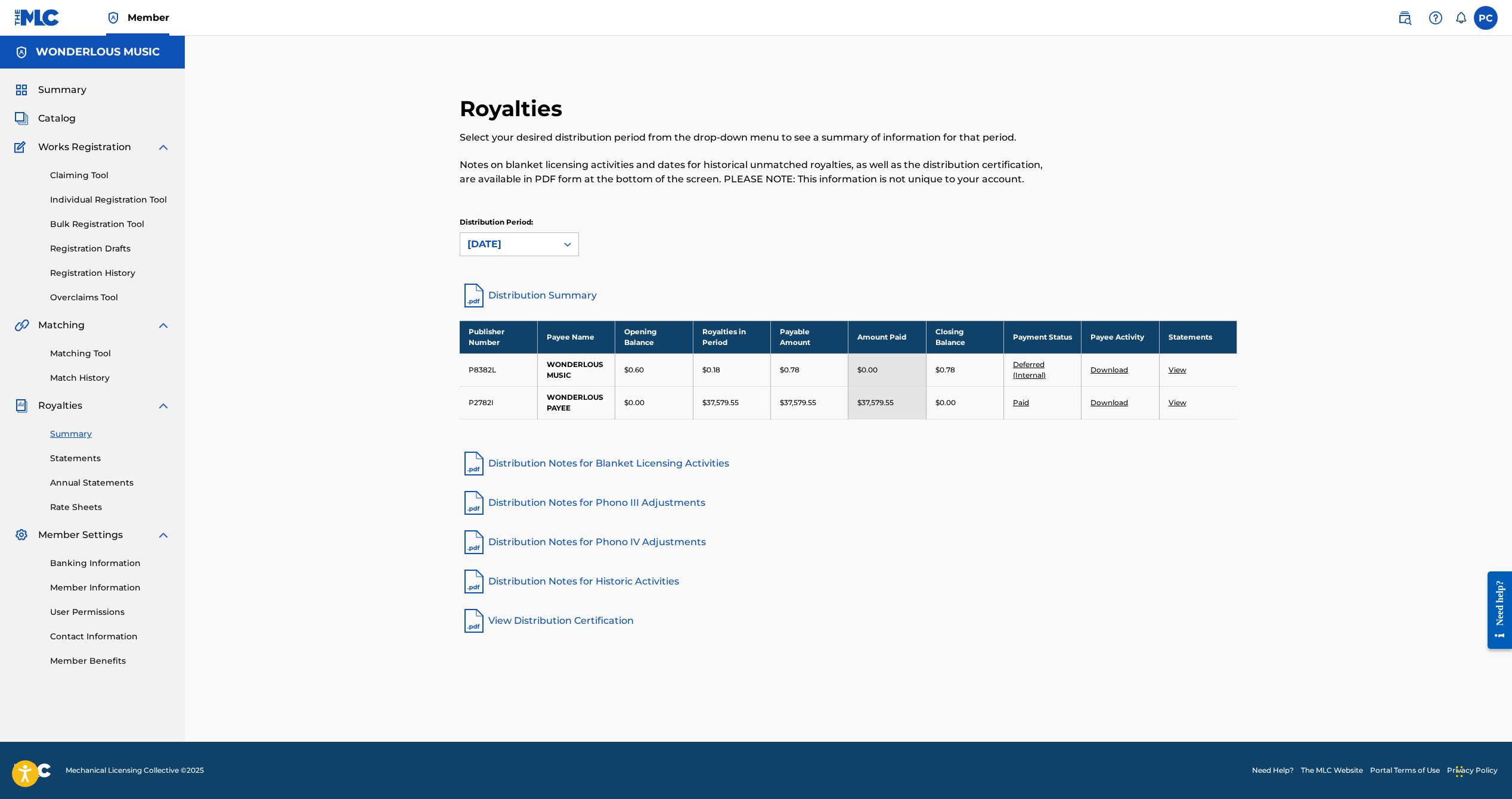
click at [1112, 368] on link "Download" at bounding box center [1109, 369] width 37 height 9
click at [1116, 400] on link "Download" at bounding box center [1109, 402] width 37 height 9
click at [1175, 399] on link "View" at bounding box center [1177, 402] width 18 height 9
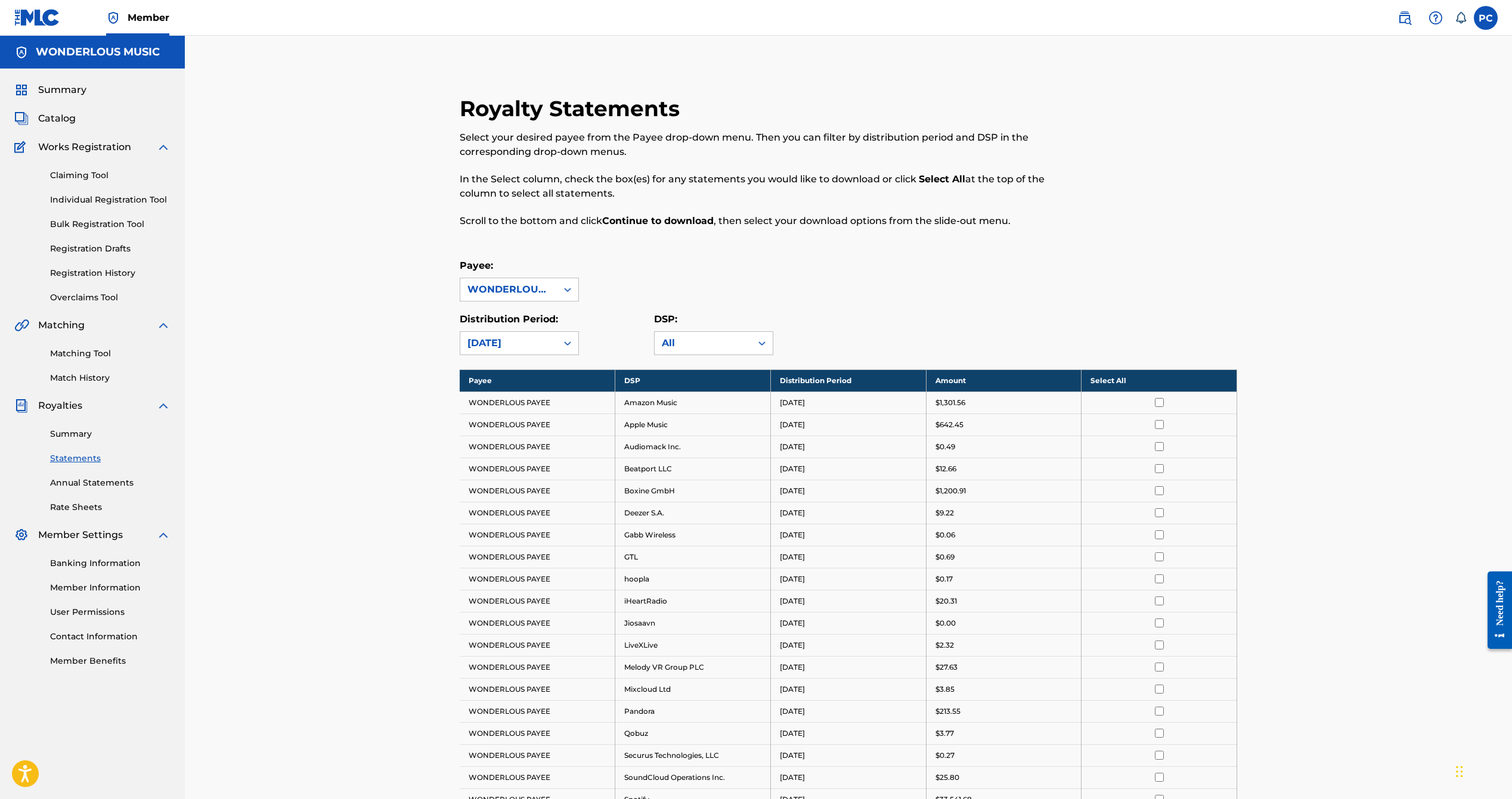
click at [1116, 380] on th "Select All" at bounding box center [1159, 380] width 155 height 22
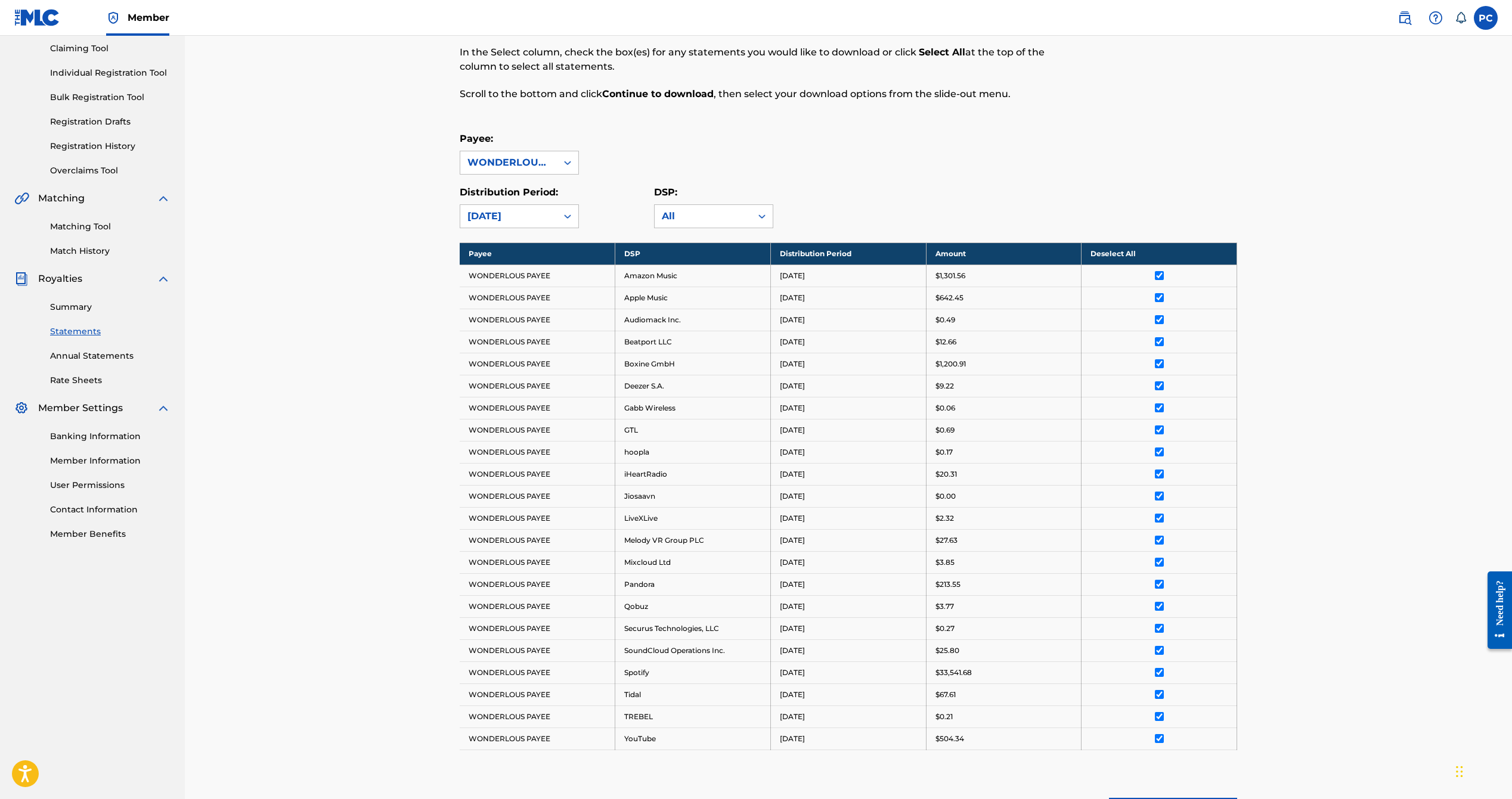
scroll to position [254, 0]
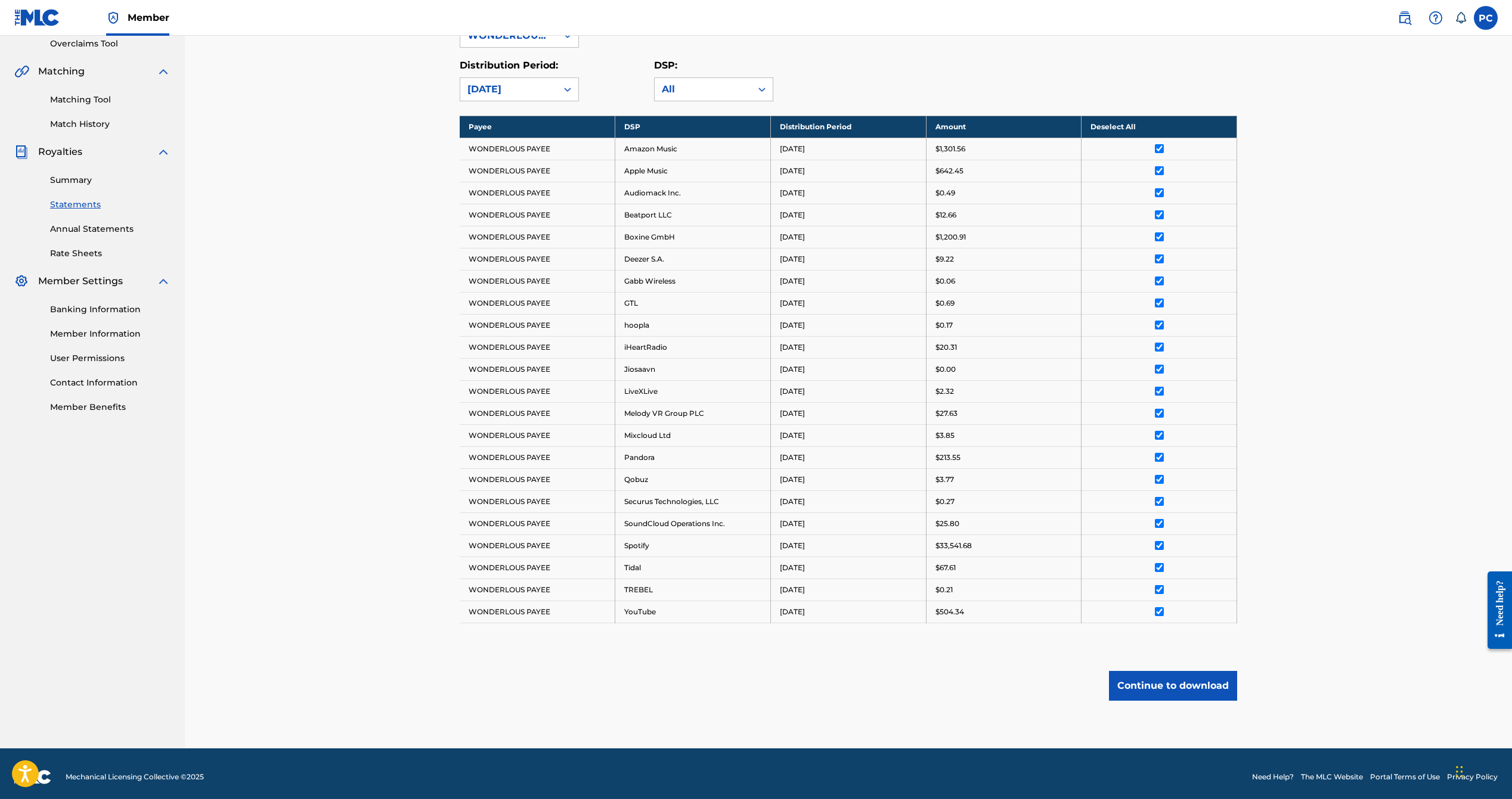
click at [1174, 676] on button "Continue to download" at bounding box center [1172, 686] width 129 height 29
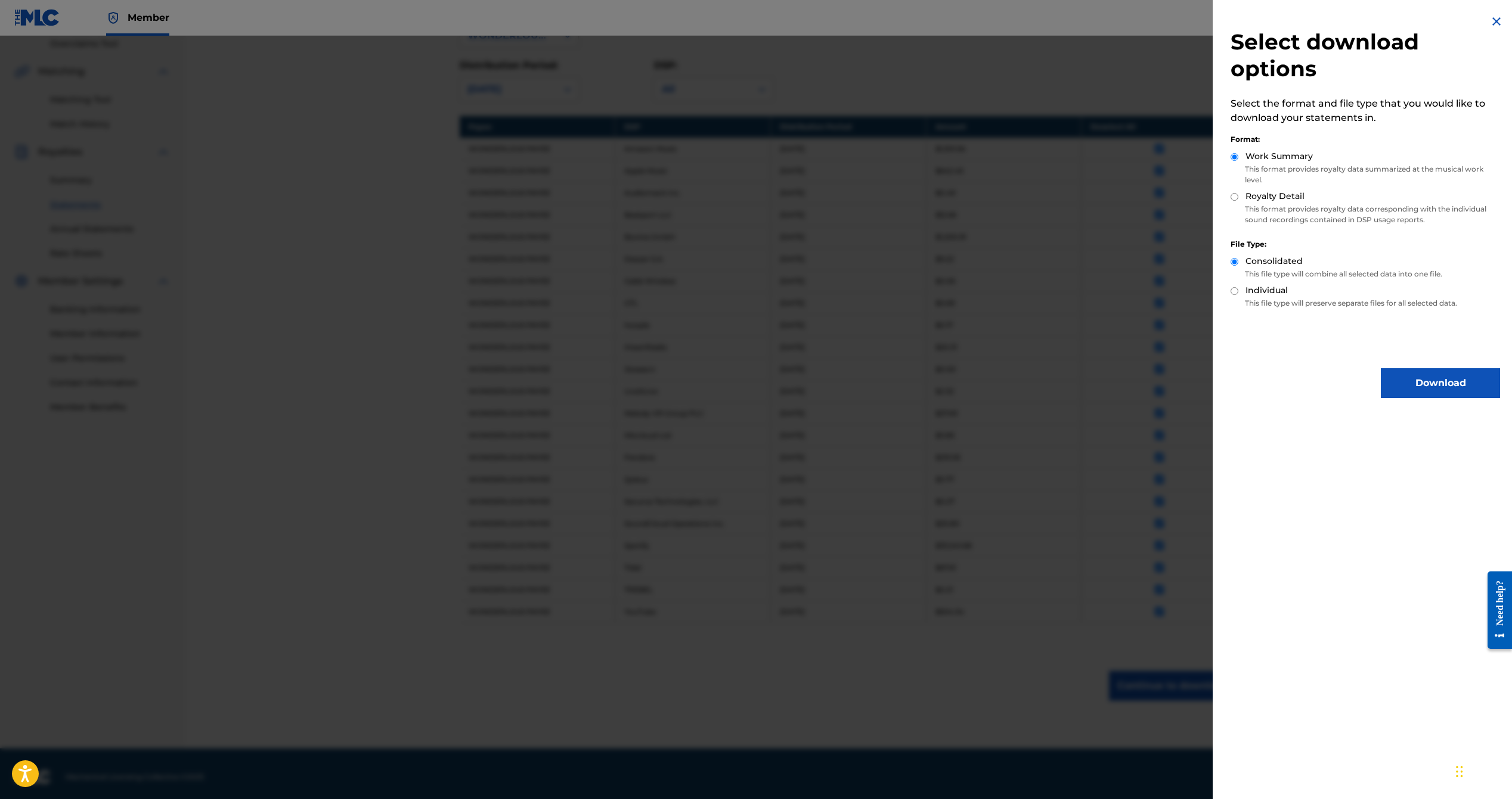
click at [1437, 383] on button "Download" at bounding box center [1439, 383] width 119 height 29
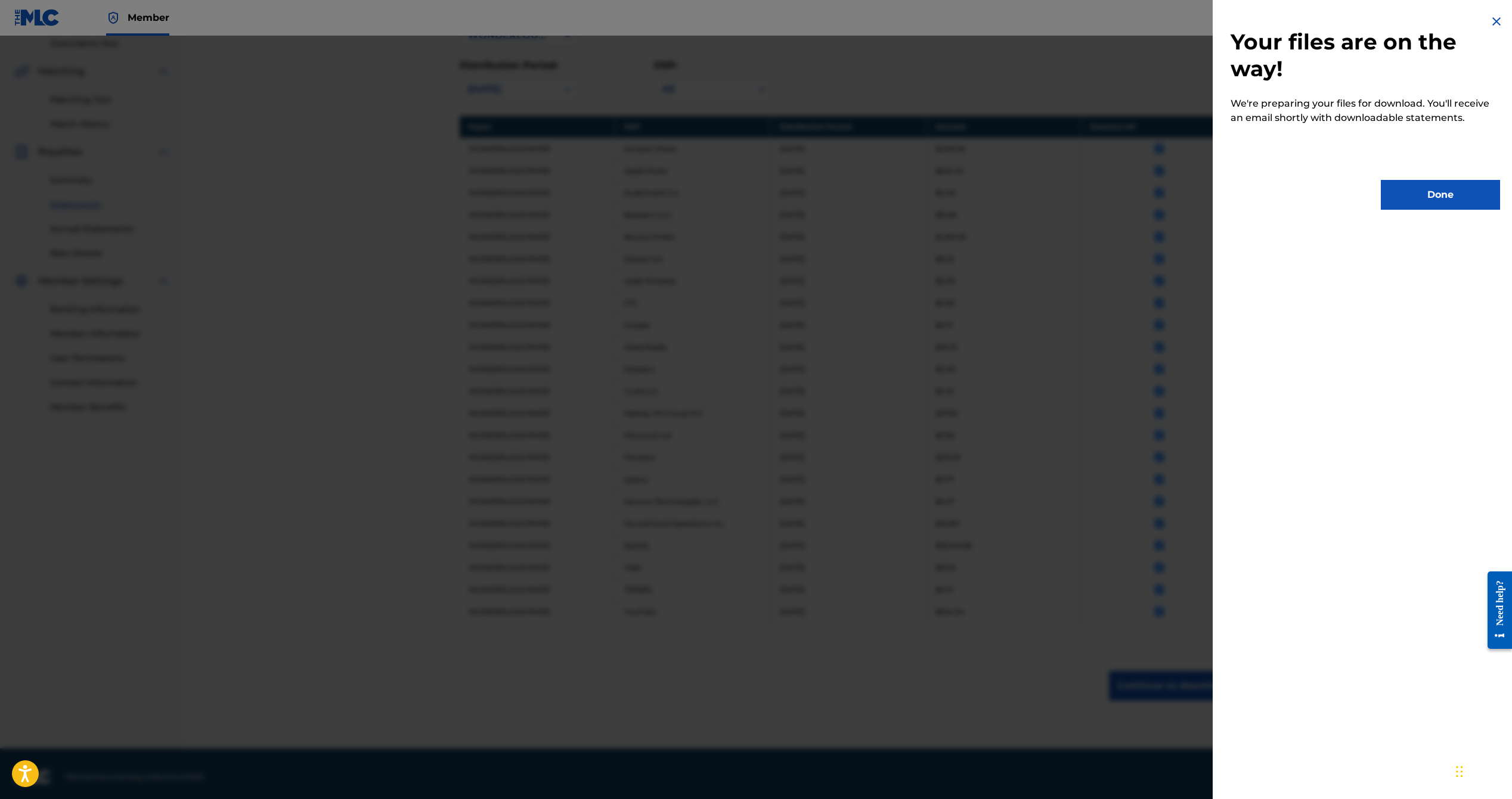
click at [1428, 182] on button "Done" at bounding box center [1439, 194] width 119 height 29
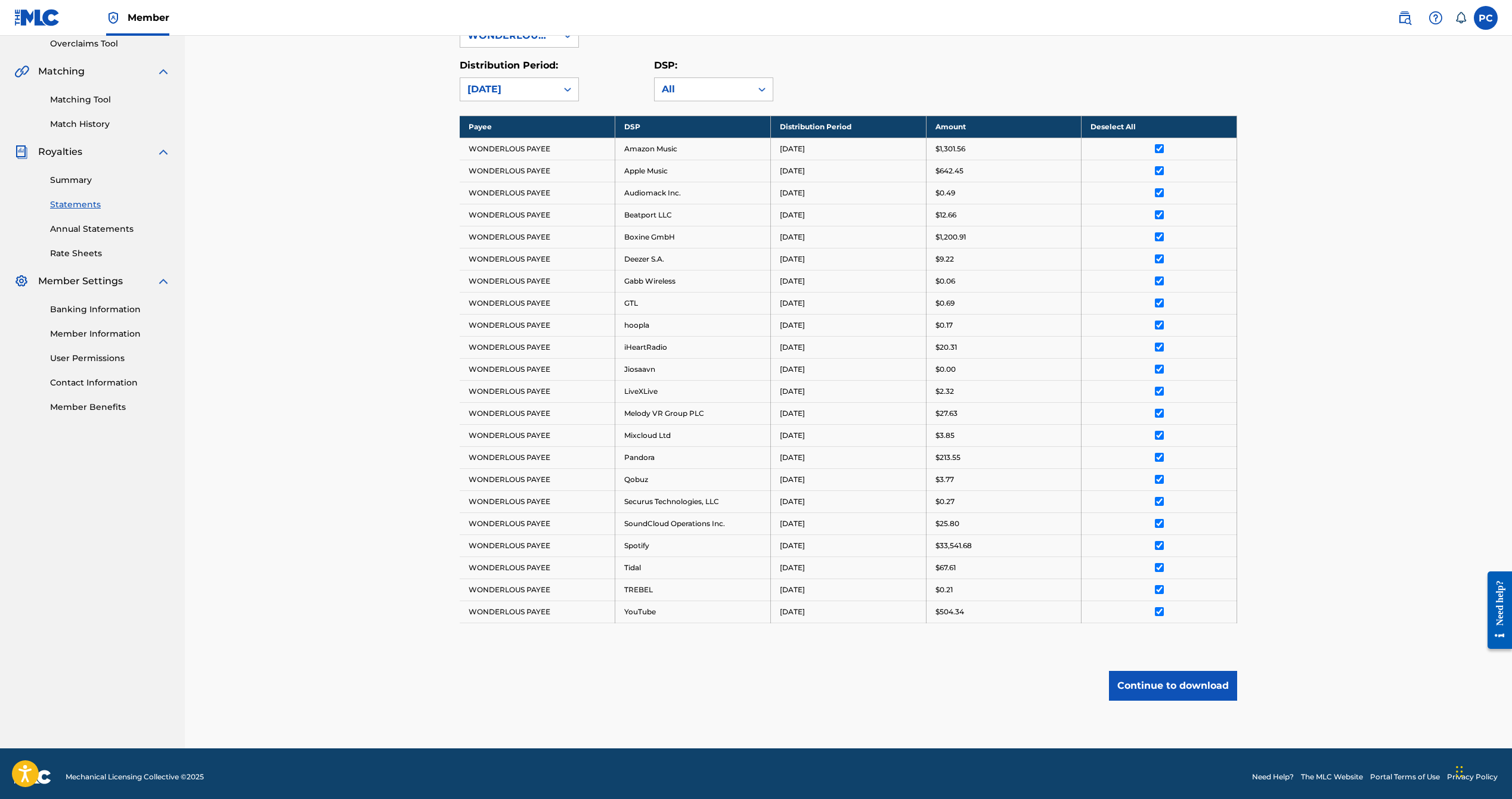
click at [1154, 683] on button "Continue to download" at bounding box center [1172, 686] width 129 height 29
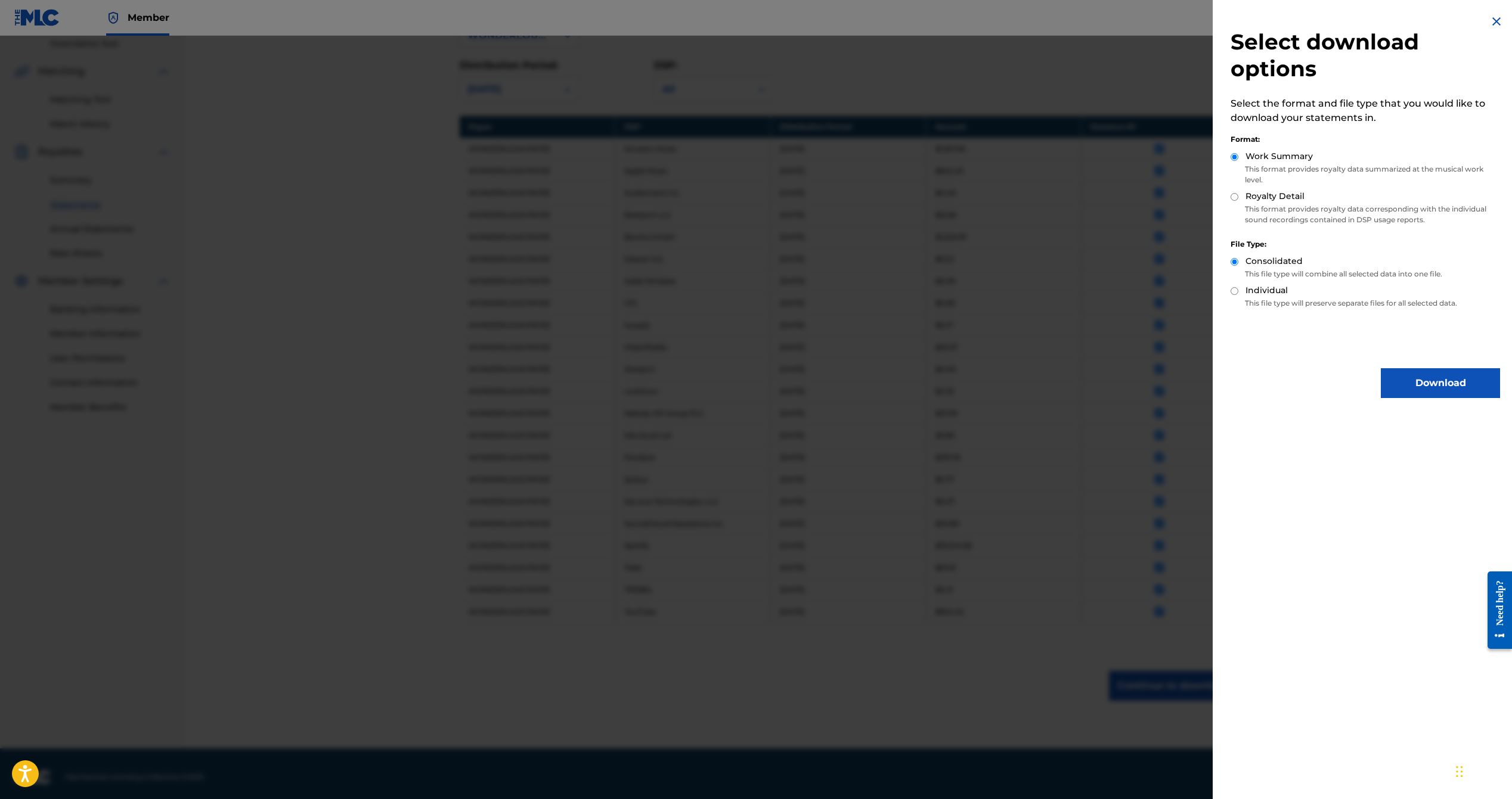
click at [1237, 200] on input "Royalty Detail" at bounding box center [1234, 197] width 8 height 8
radio input "true"
click at [1425, 388] on button "Download" at bounding box center [1439, 383] width 119 height 29
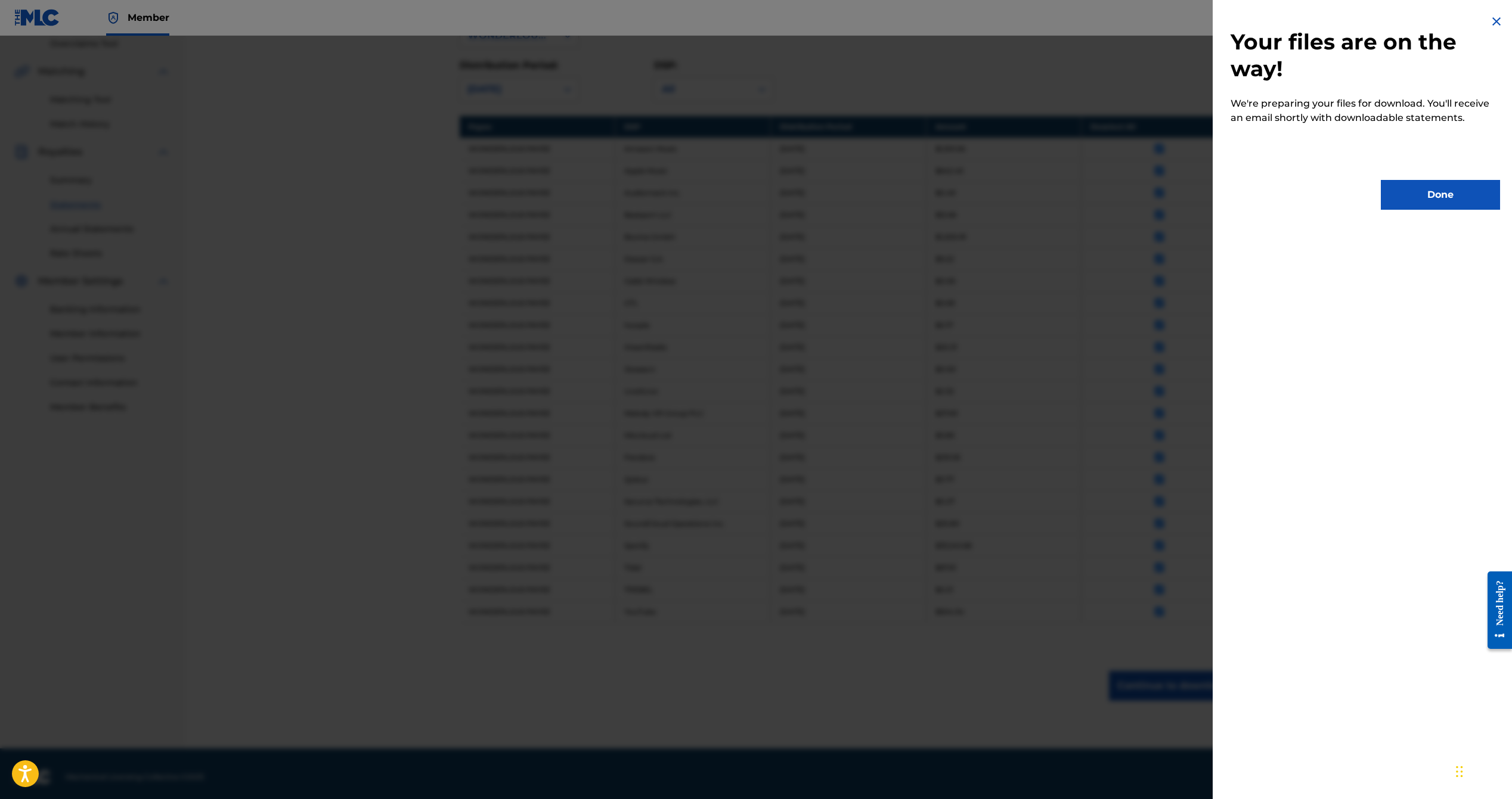
click at [1445, 199] on button "Done" at bounding box center [1439, 194] width 119 height 29
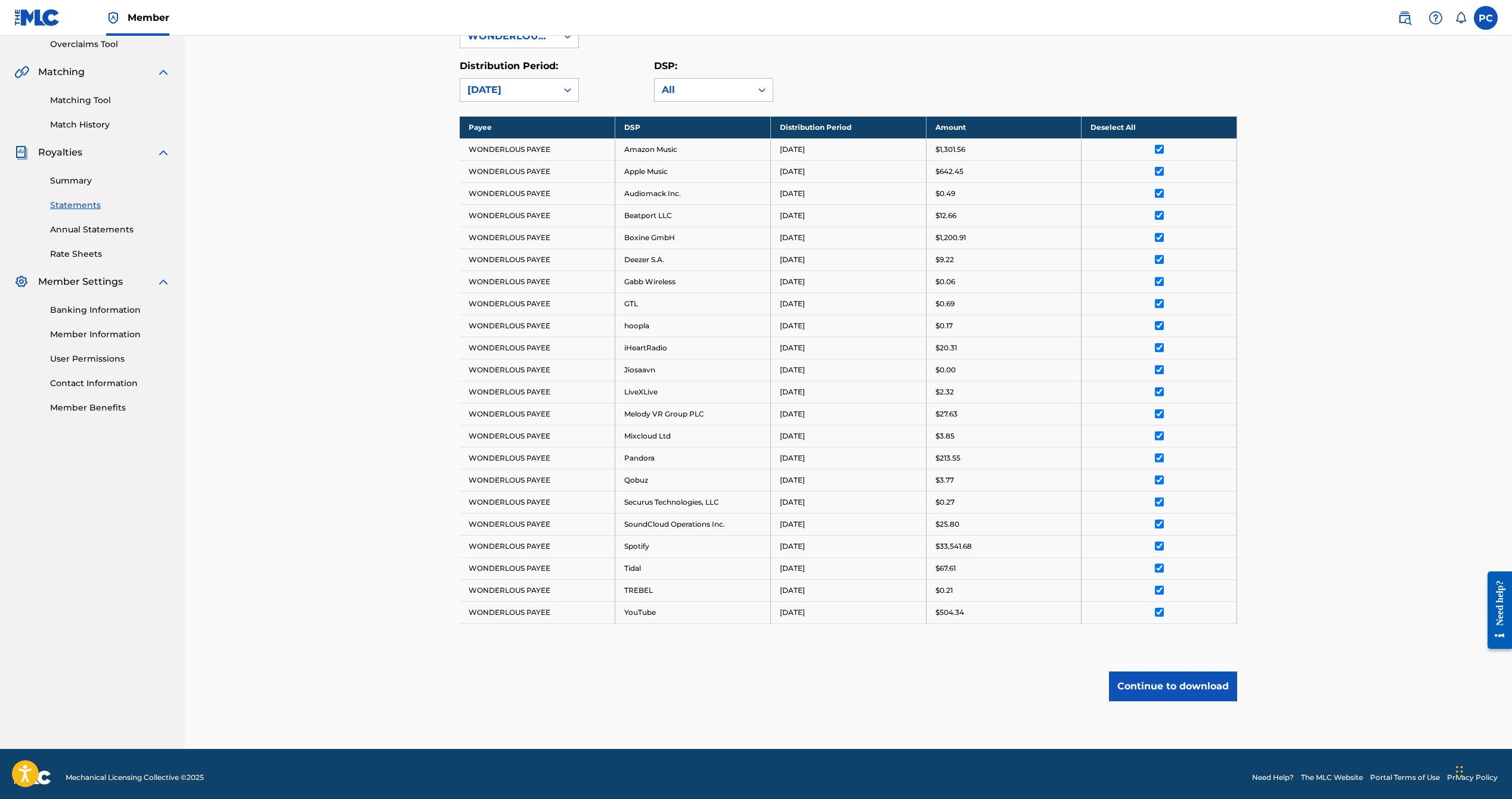
scroll to position [0, 0]
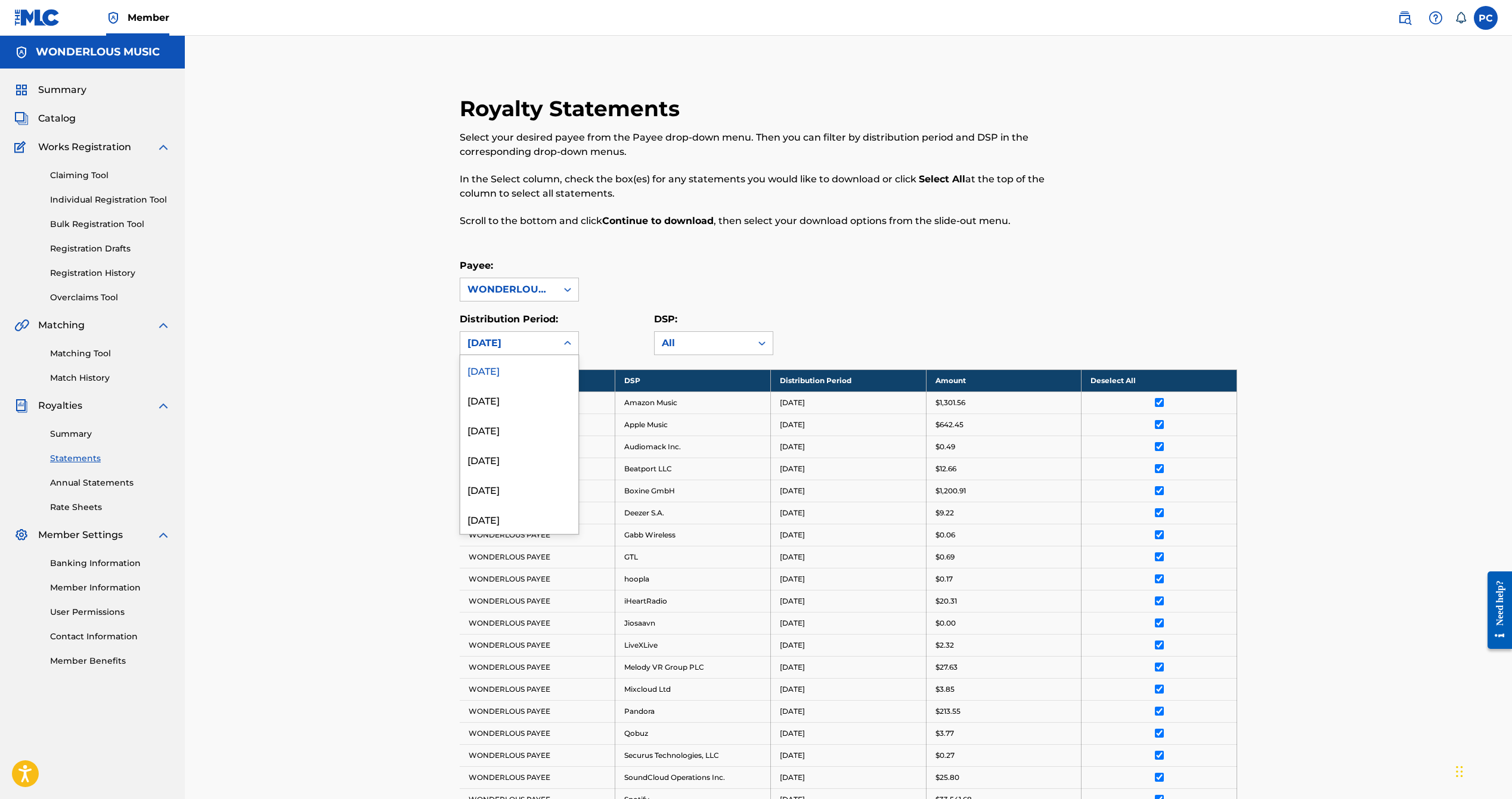
click at [568, 341] on icon at bounding box center [567, 344] width 12 height 12
click at [543, 396] on div "[DATE]" at bounding box center [519, 400] width 118 height 29
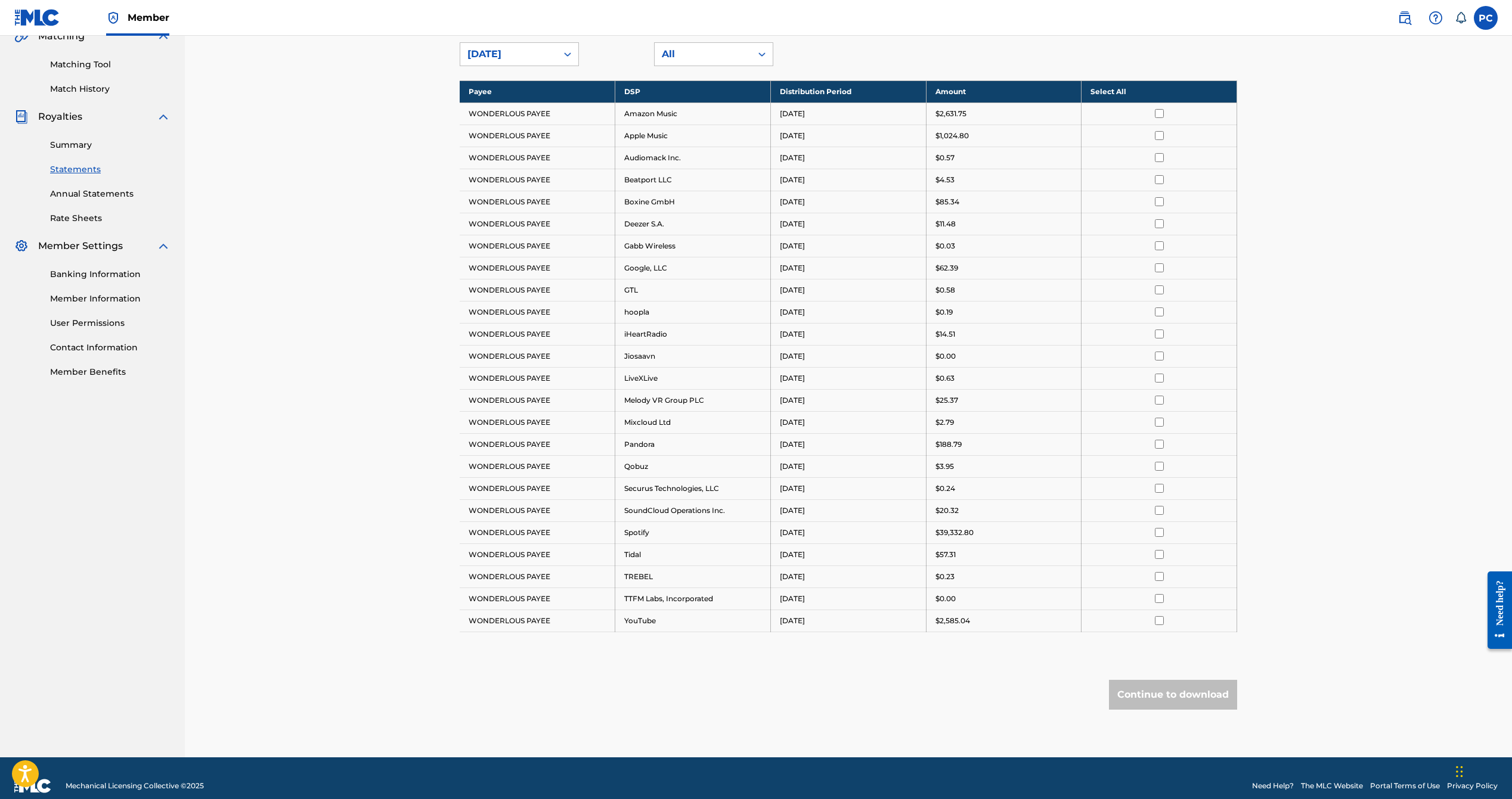
scroll to position [298, 0]
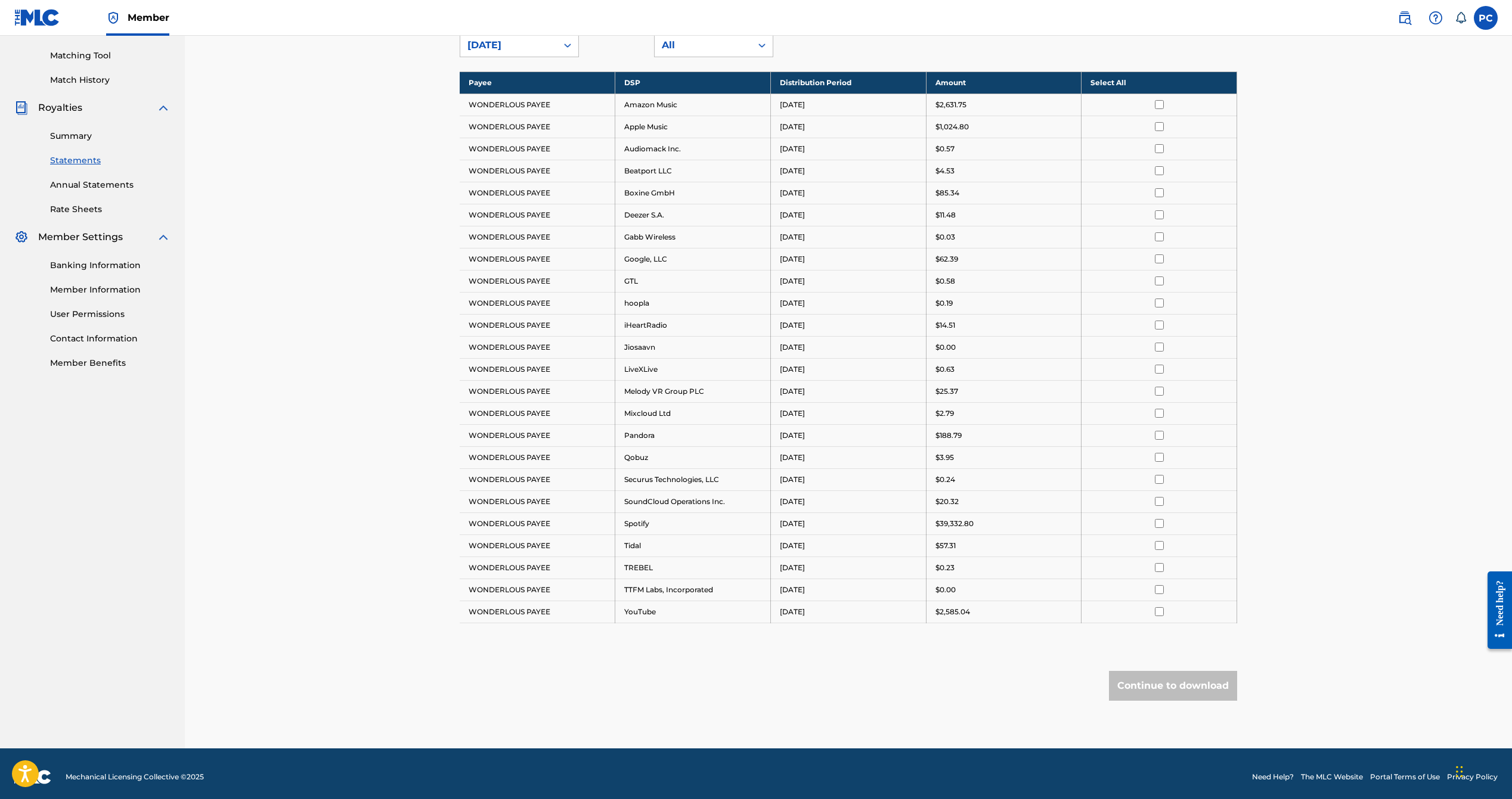
click at [1100, 82] on th "Select All" at bounding box center [1159, 82] width 155 height 22
click at [1178, 676] on button "Continue to download" at bounding box center [1172, 686] width 129 height 29
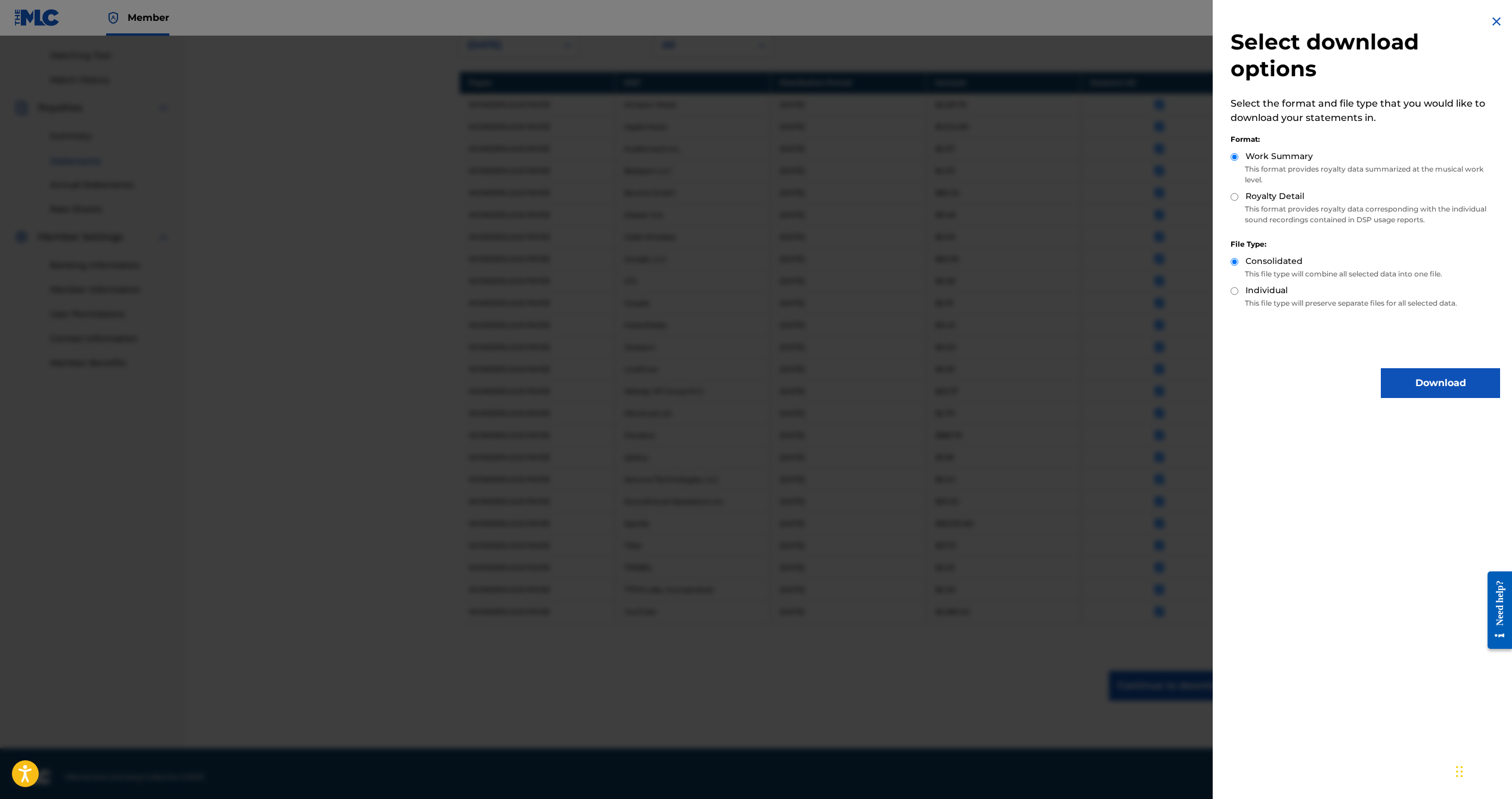
click at [1436, 388] on button "Download" at bounding box center [1439, 383] width 119 height 29
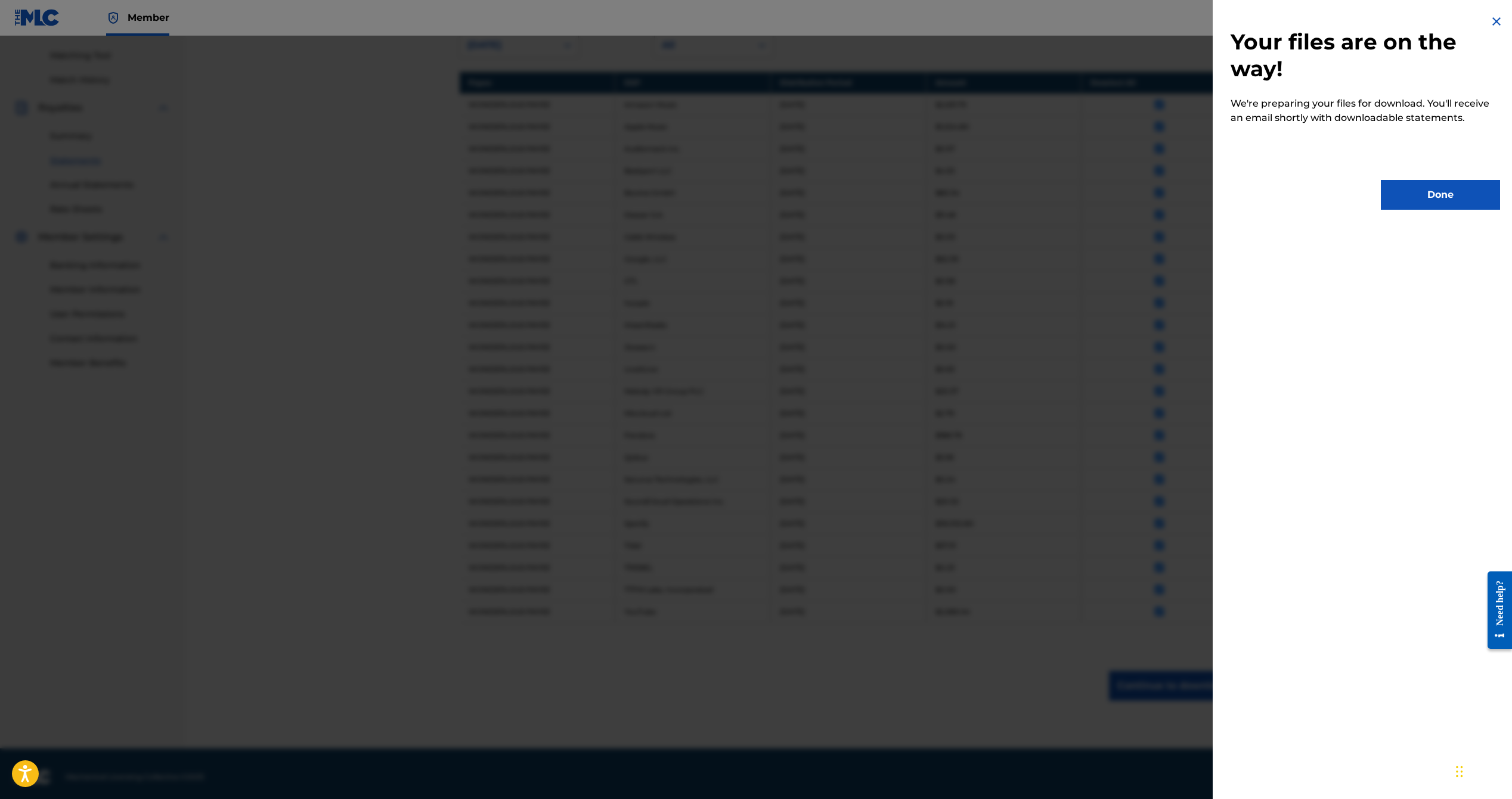
click at [1428, 190] on button "Done" at bounding box center [1439, 194] width 119 height 29
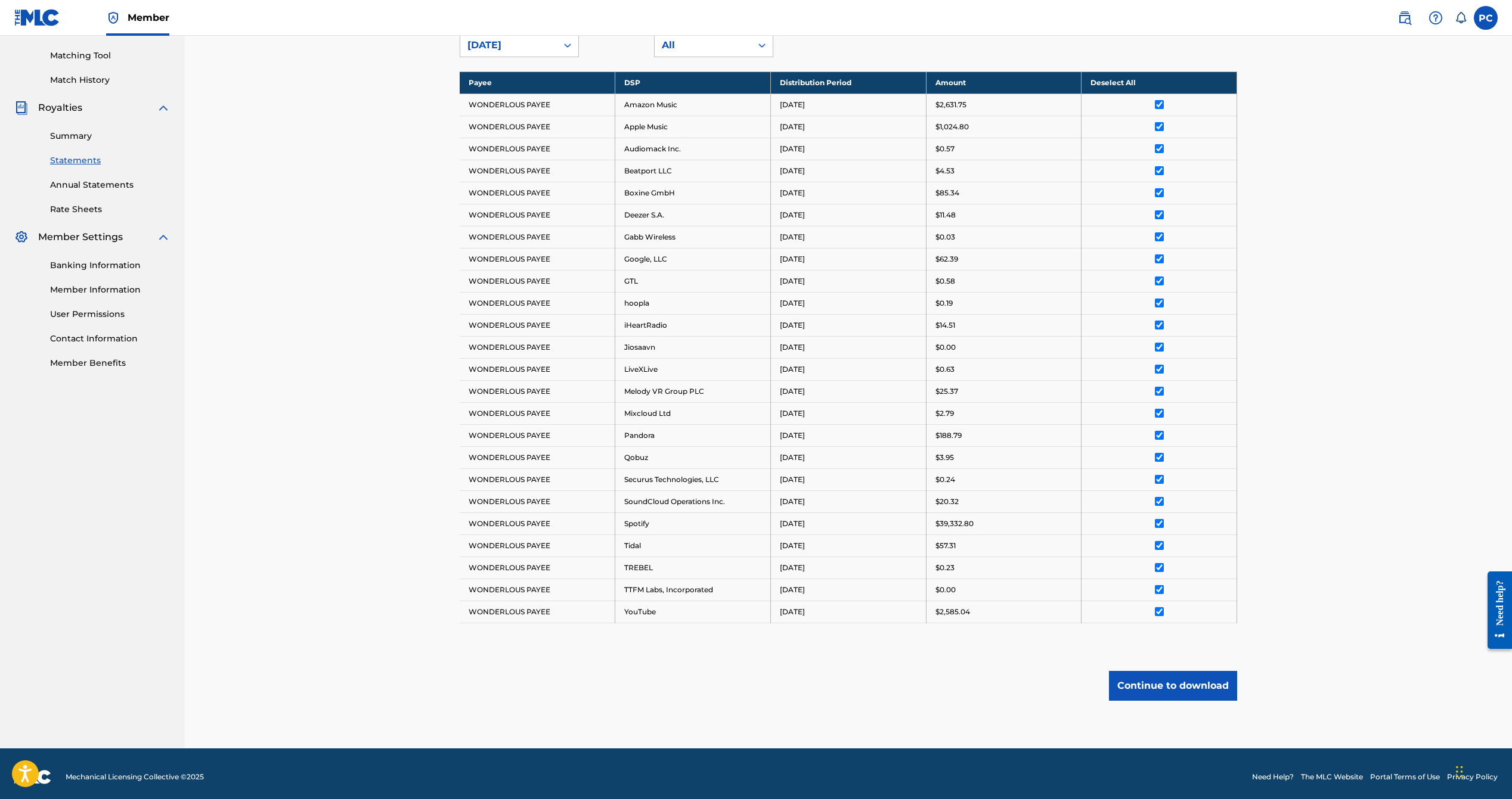
click at [1161, 679] on button "Continue to download" at bounding box center [1172, 686] width 129 height 29
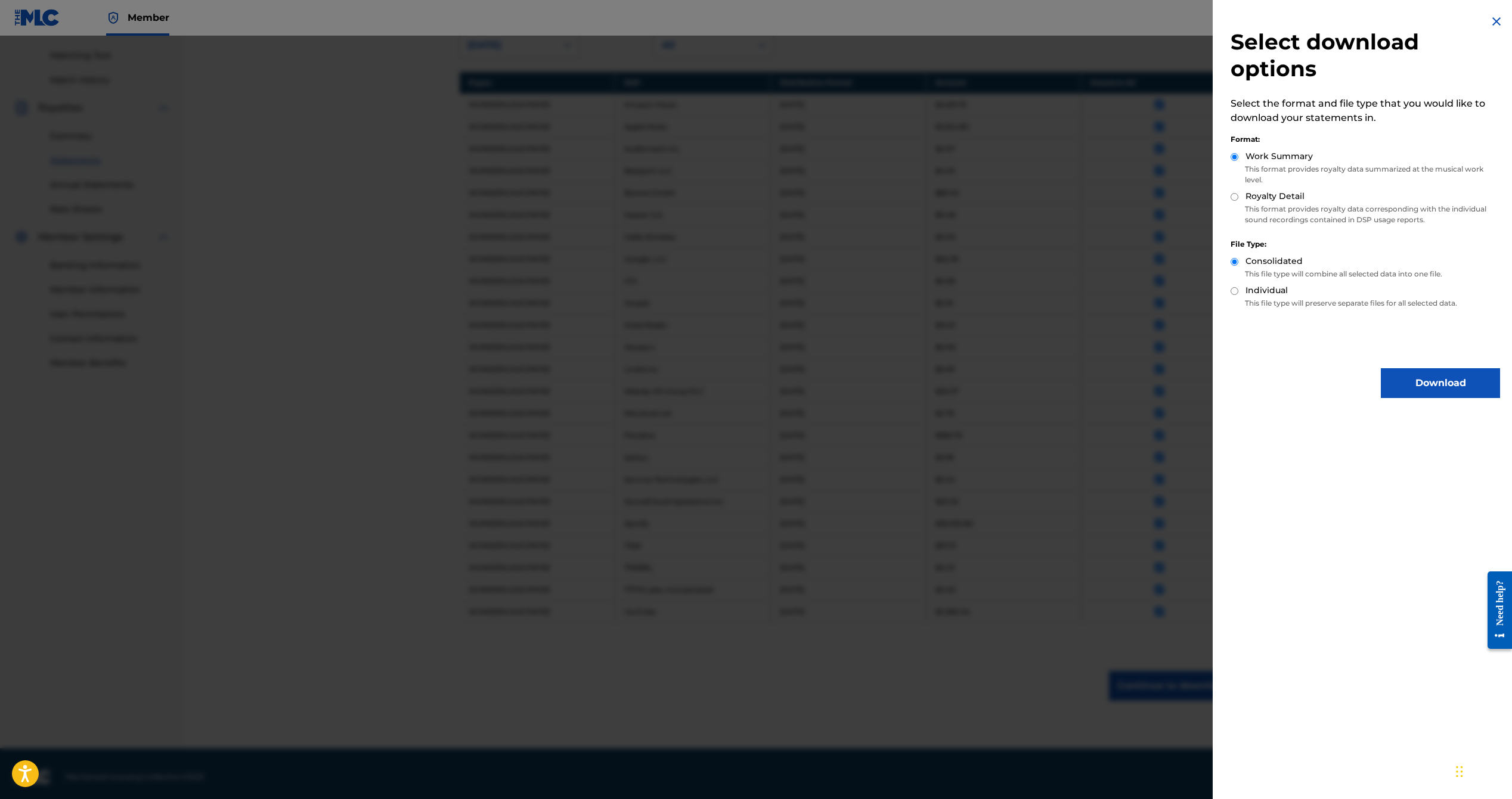
click at [1230, 195] on div "Select download options Select the format and file type that you would like to …" at bounding box center [1365, 206] width 305 height 412
click at [1230, 195] on input "Royalty Detail" at bounding box center [1234, 197] width 8 height 8
radio input "true"
click at [1480, 385] on button "Download" at bounding box center [1439, 383] width 119 height 29
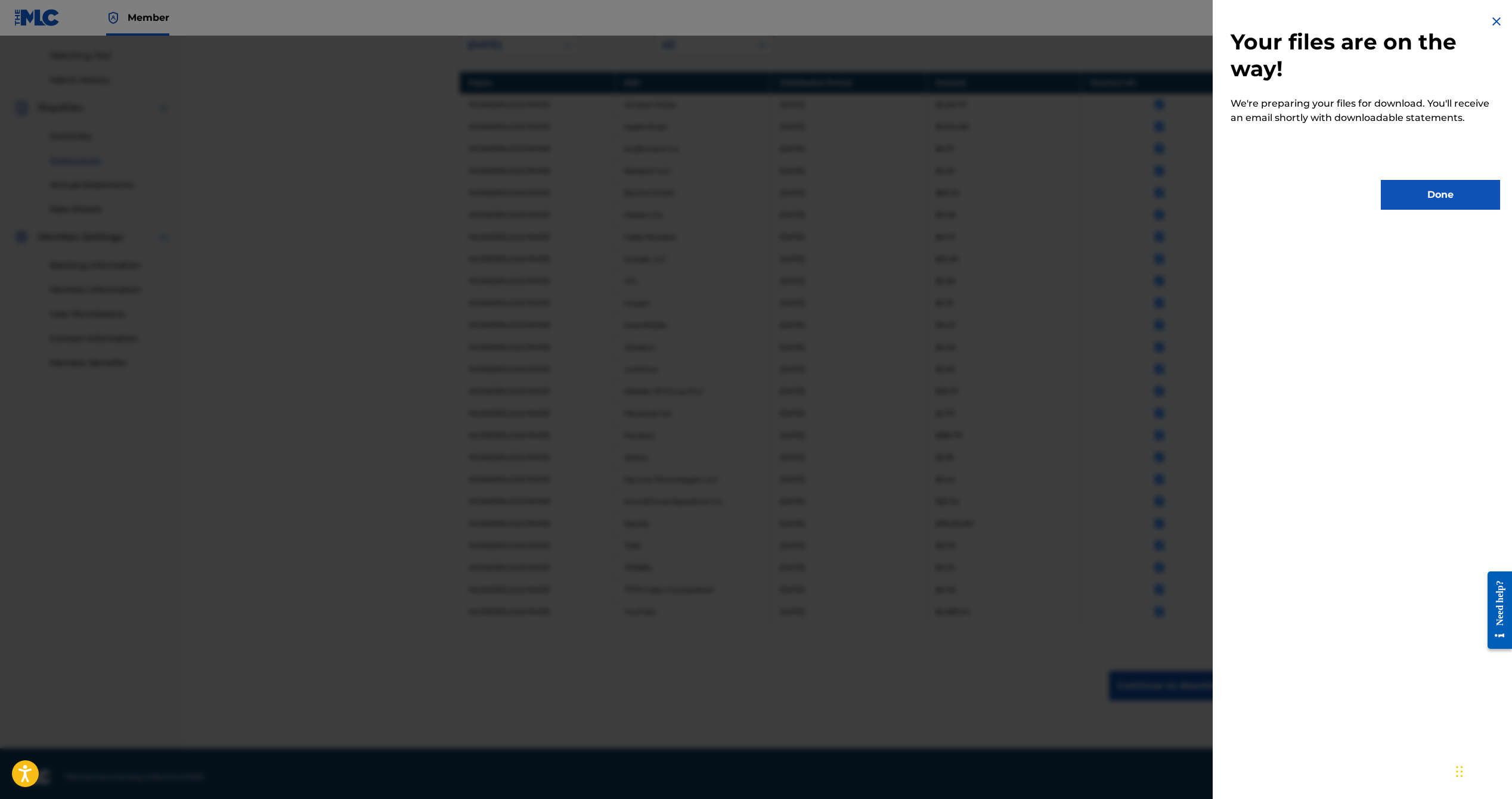
click at [1424, 186] on button "Done" at bounding box center [1439, 194] width 119 height 29
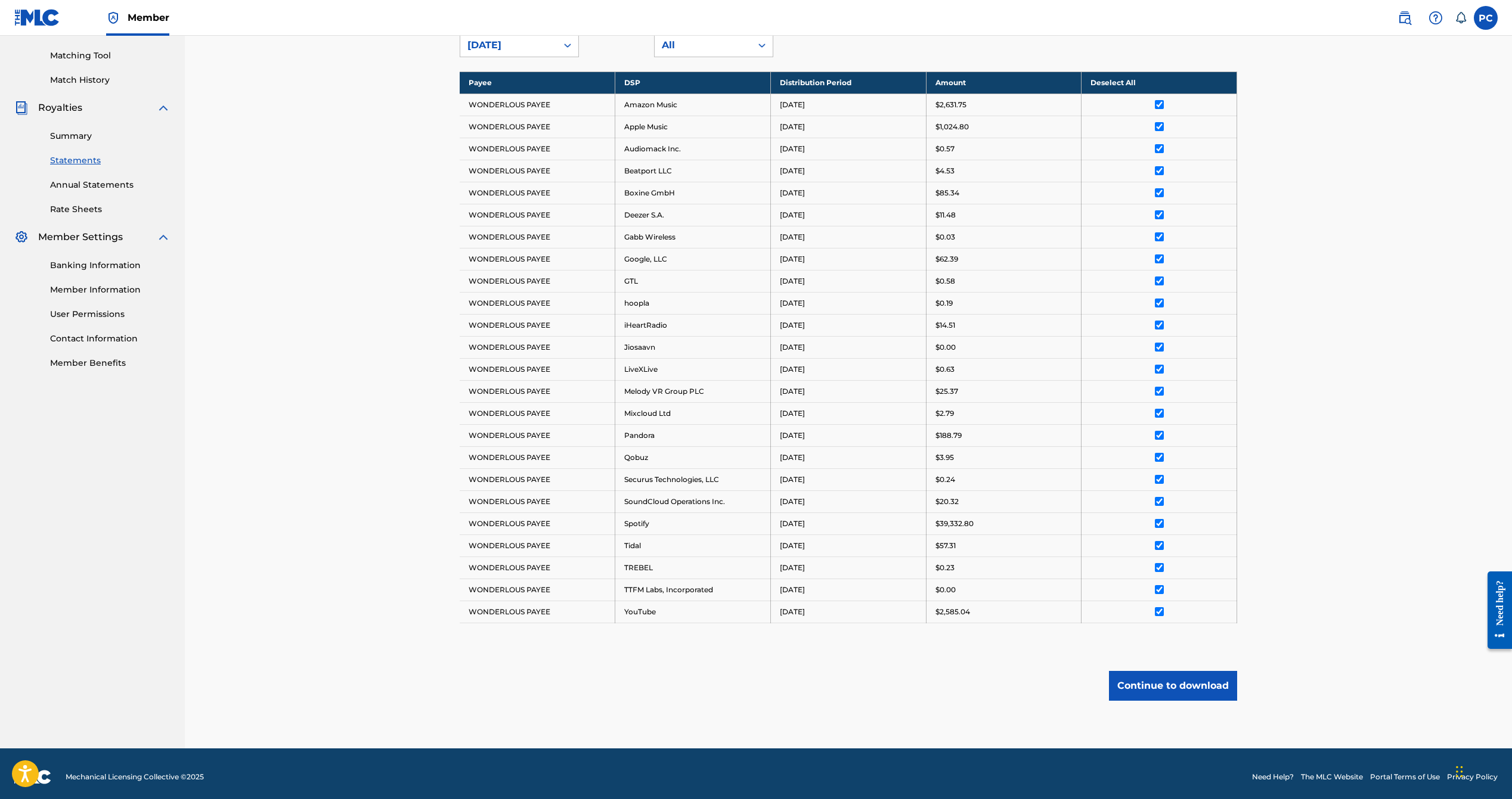
scroll to position [0, 0]
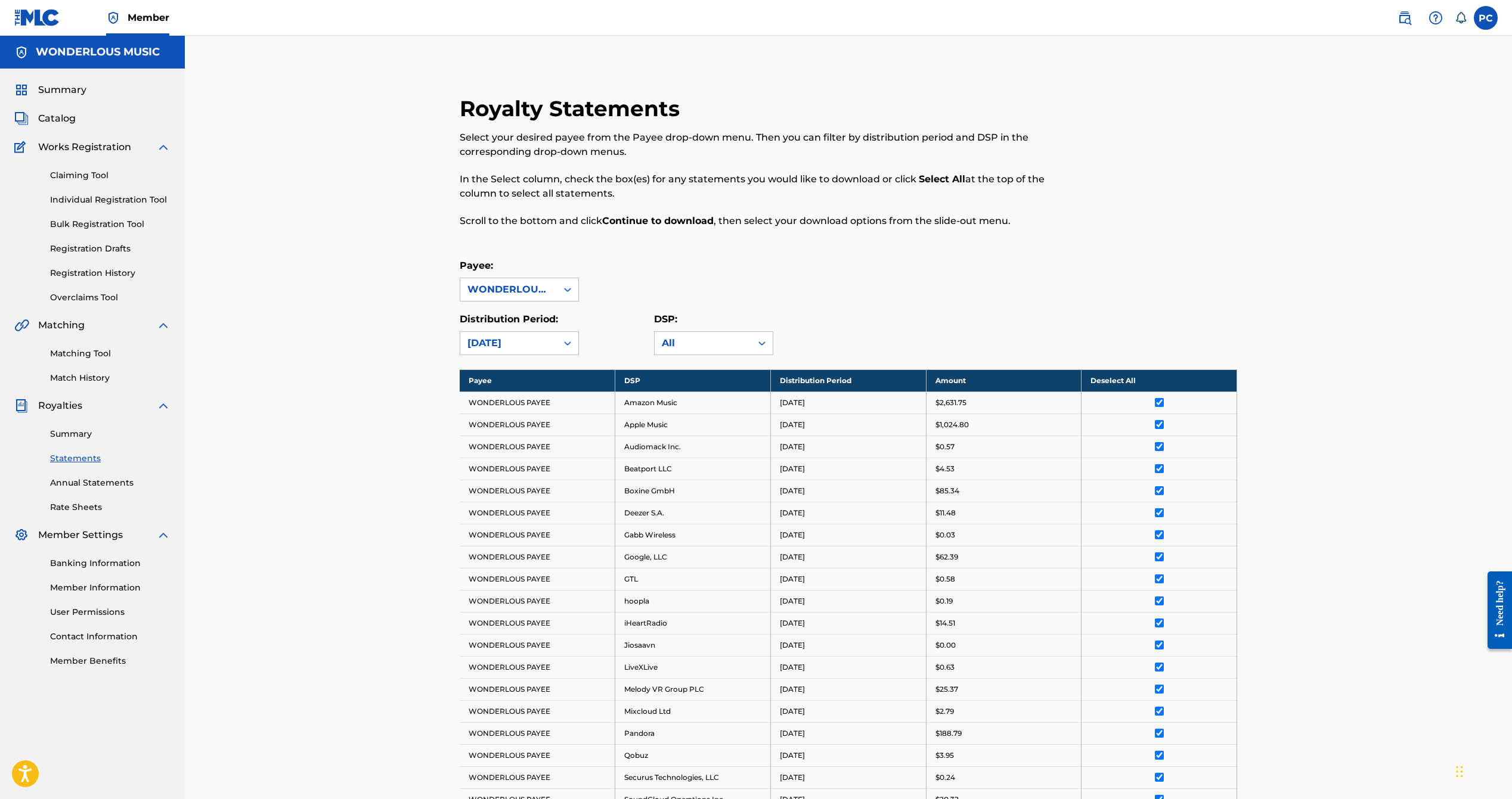
click at [75, 429] on link "Summary" at bounding box center [110, 434] width 121 height 13
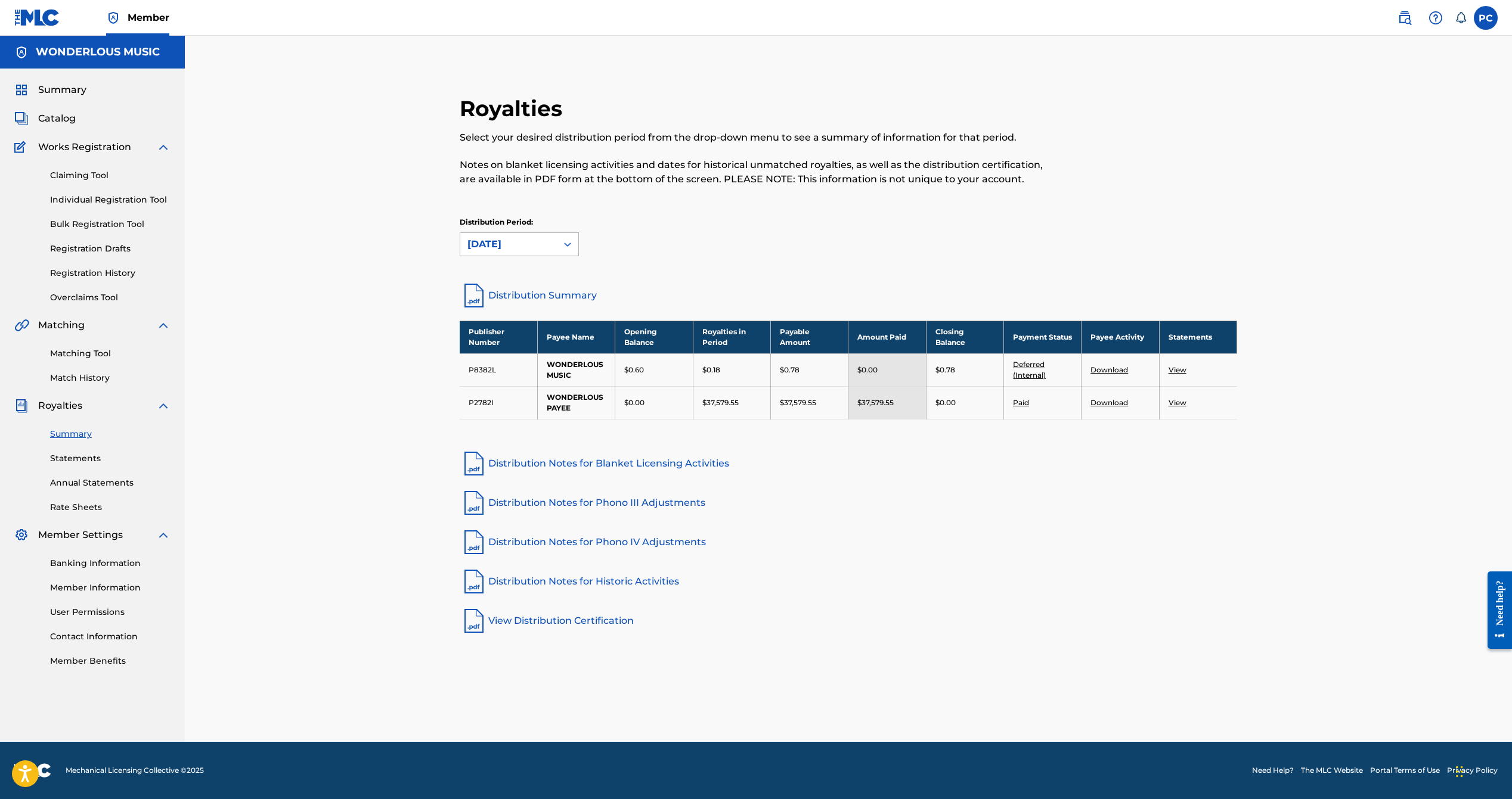
click at [544, 239] on div "[DATE]" at bounding box center [509, 244] width 82 height 15
click at [497, 307] on div "[DATE]" at bounding box center [519, 300] width 118 height 29
click at [1107, 400] on link "Download" at bounding box center [1109, 402] width 37 height 9
